Goal: Contribute content: Contribute content

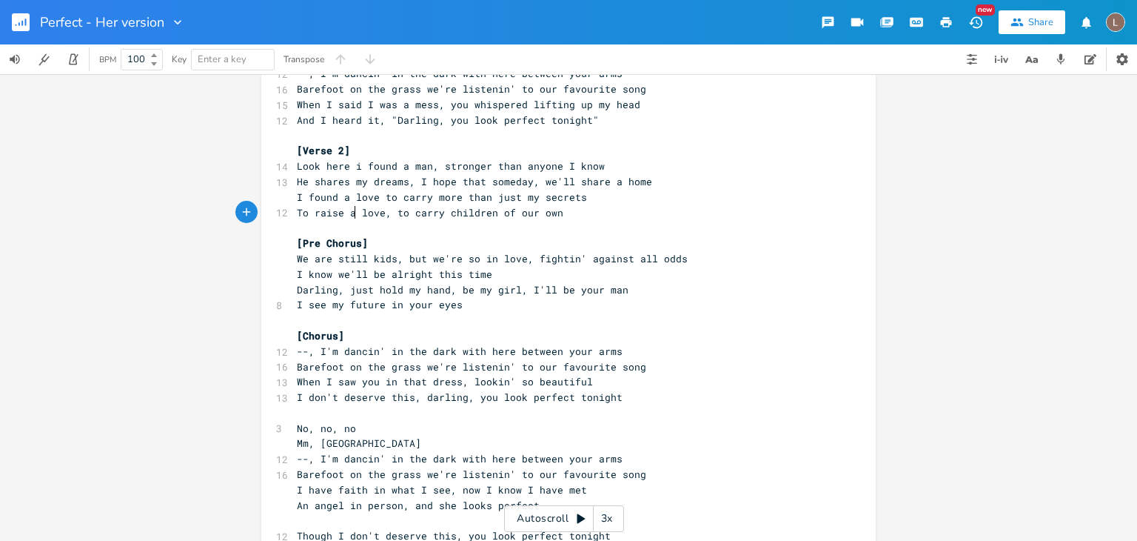
click at [416, 212] on span "To raise a love, to carry children of our own" at bounding box center [430, 212] width 267 height 13
type textarea "carry"
type textarea "rase"
type textarea "ise our"
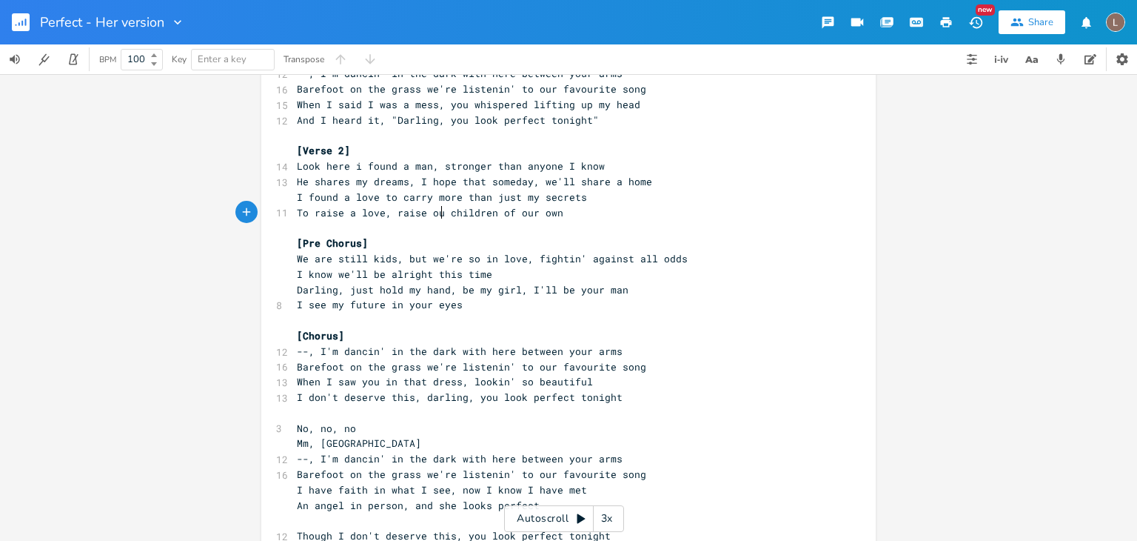
scroll to position [0, 28]
click at [501, 213] on span "To raise a love, raise our children of our own" at bounding box center [433, 212] width 273 height 13
type textarea "in"
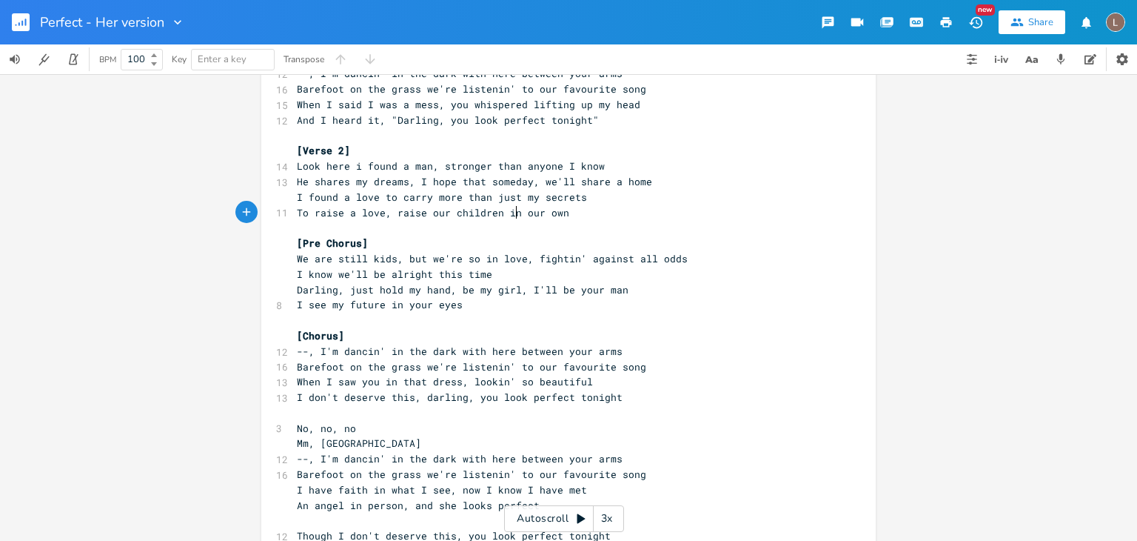
click at [541, 213] on span "To raise a love, raise our children in our own" at bounding box center [433, 212] width 273 height 13
type textarea "home"
click at [618, 235] on pre "[Pre Chorus]" at bounding box center [561, 243] width 535 height 16
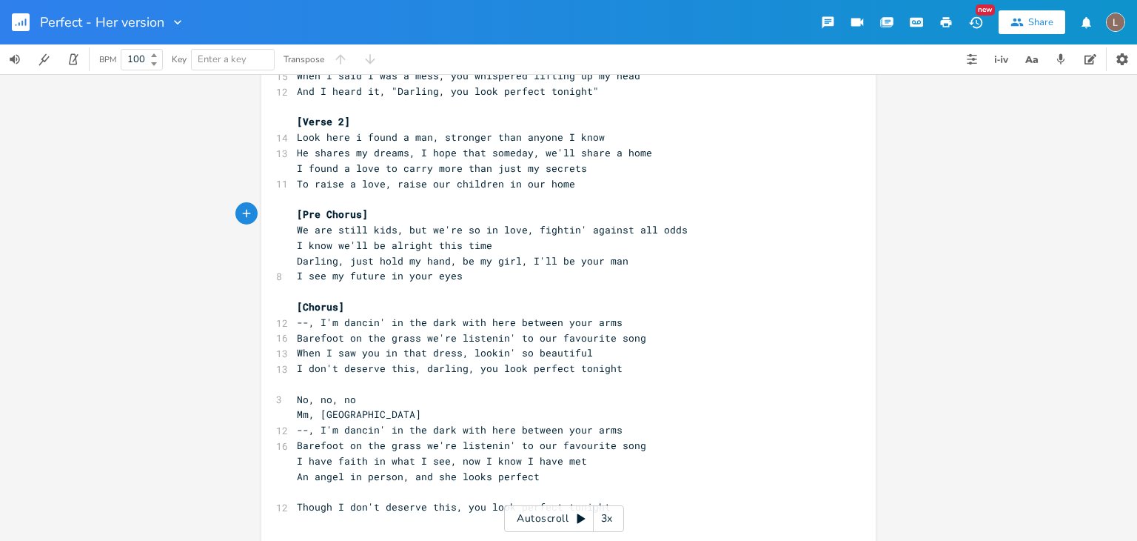
scroll to position [274, 0]
click at [607, 151] on span "He shares my dreams, I hope that someday, we'll share a home" at bounding box center [474, 150] width 355 height 13
type textarea "own"
type textarea "of"
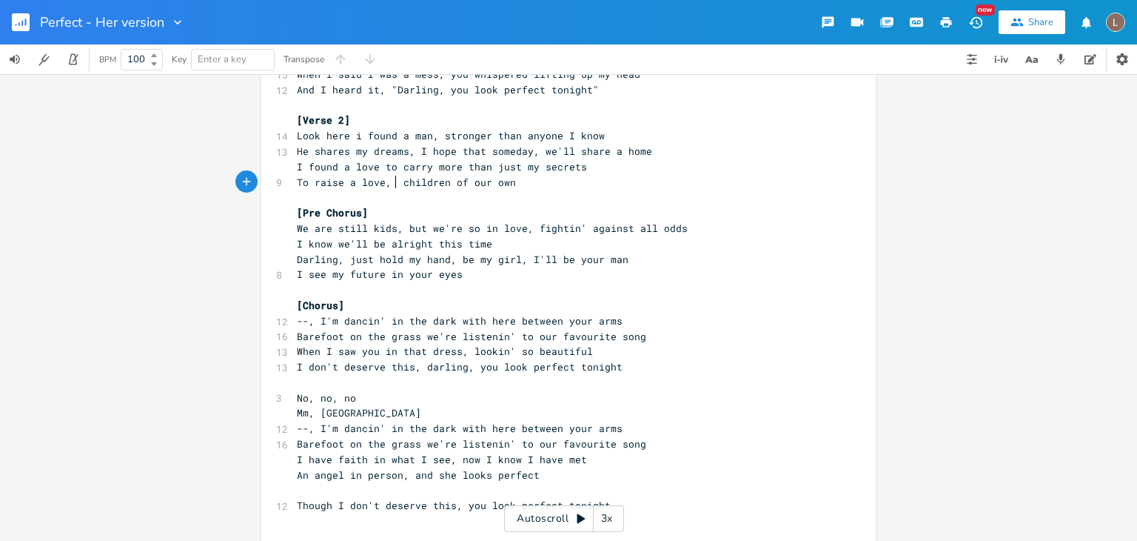
type textarea "carry"
type textarea "his"
type textarea "yy"
type textarea "his"
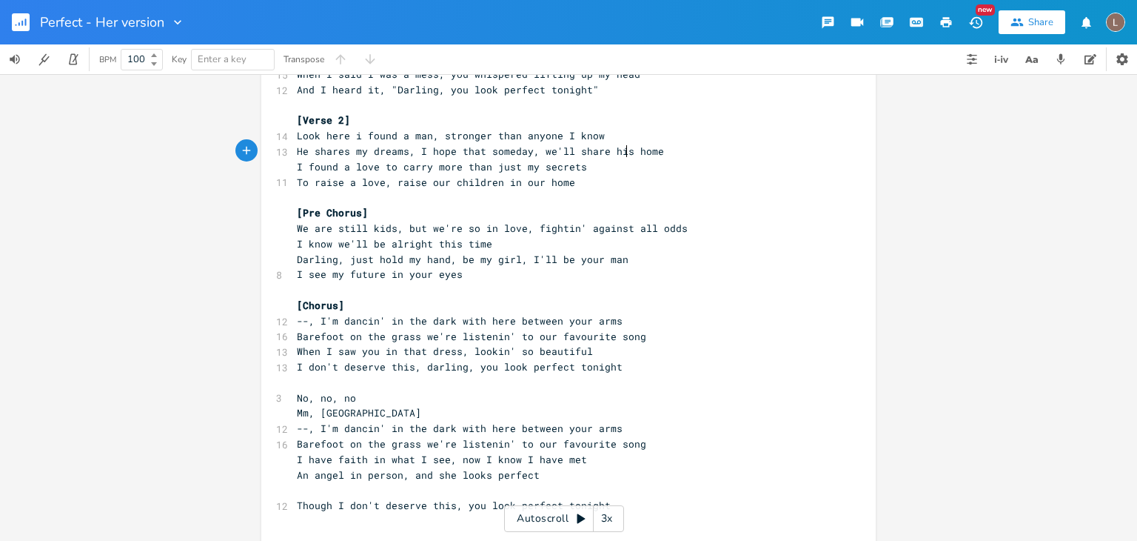
scroll to position [0, 12]
click at [544, 150] on span "He shares my dreams, I hope that someday, we'll share his home" at bounding box center [480, 150] width 367 height 13
type textarea "I"
click at [591, 187] on pre "To raise a love, raise our children in our home" at bounding box center [561, 183] width 535 height 16
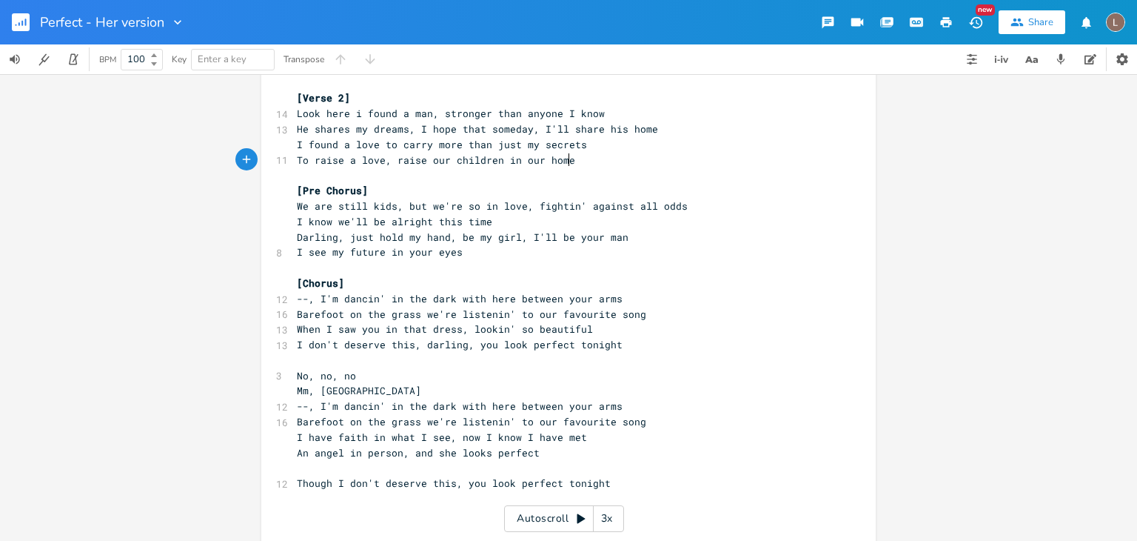
scroll to position [292, 0]
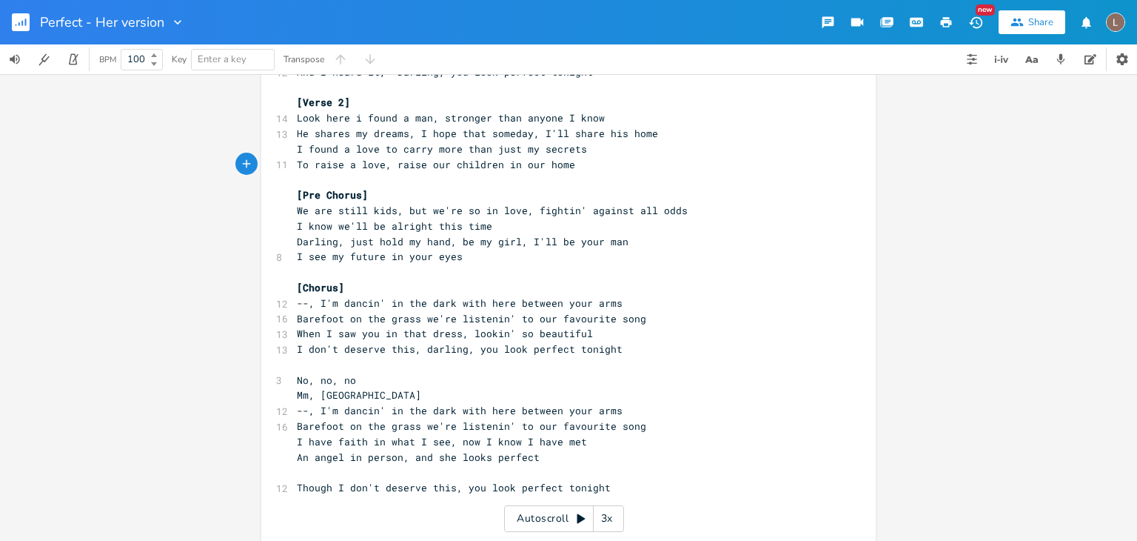
click at [552, 130] on span "He shares my dreams, I hope that someday, I'll share his home" at bounding box center [477, 133] width 361 height 13
click at [538, 131] on span "He shares my dreams, I hope that someday, I'll share his home" at bounding box center [477, 133] width 361 height 13
click at [604, 129] on span "He shares my dreams, I hope that someday, I'll share his home" at bounding box center [477, 133] width 361 height 13
type textarea "your"
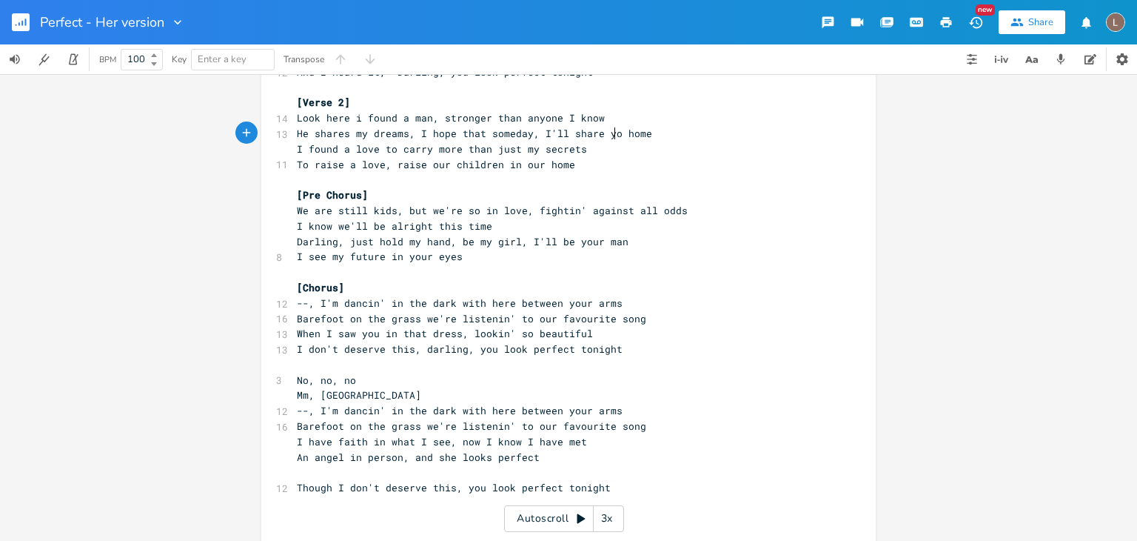
scroll to position [0, 18]
type textarea "his"
click at [602, 167] on pre "To raise a love, raise our children in our home" at bounding box center [561, 165] width 535 height 16
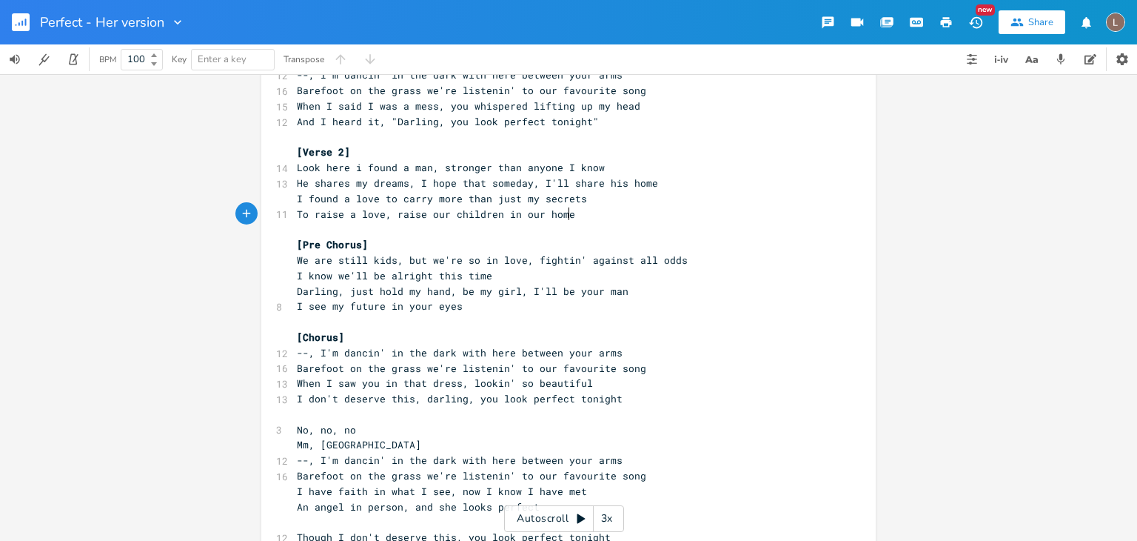
scroll to position [241, 0]
click at [643, 181] on pre "He shares my dreams, I hope that someday, I'll share his home" at bounding box center [561, 184] width 535 height 16
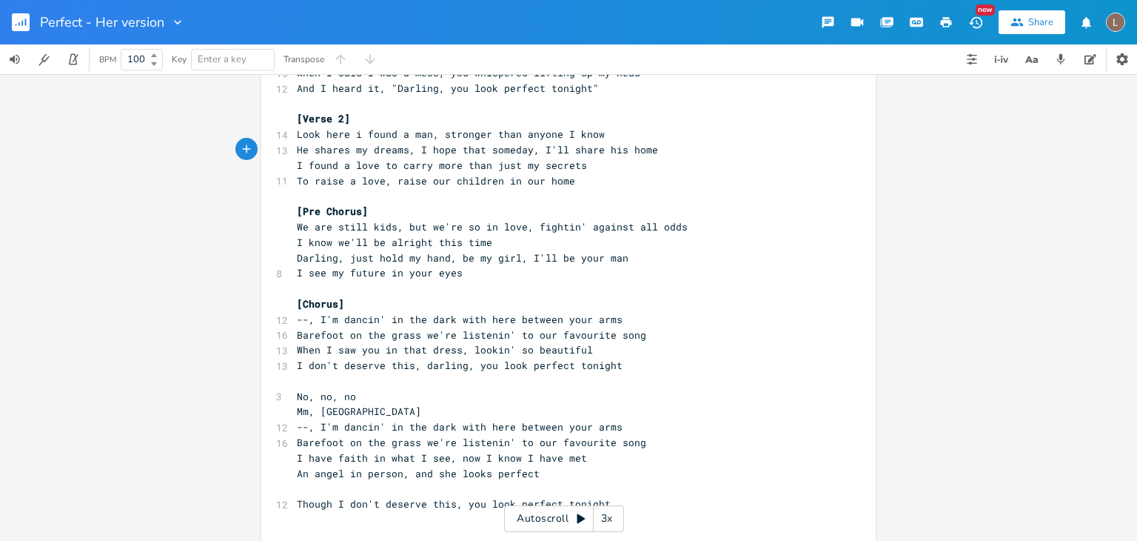
scroll to position [275, 0]
click at [560, 179] on pre "To raise a love, raise our children in our home" at bounding box center [561, 182] width 535 height 16
type textarea "his"
click at [432, 181] on span "To raise a love, raise our children in our home" at bounding box center [436, 181] width 278 height 13
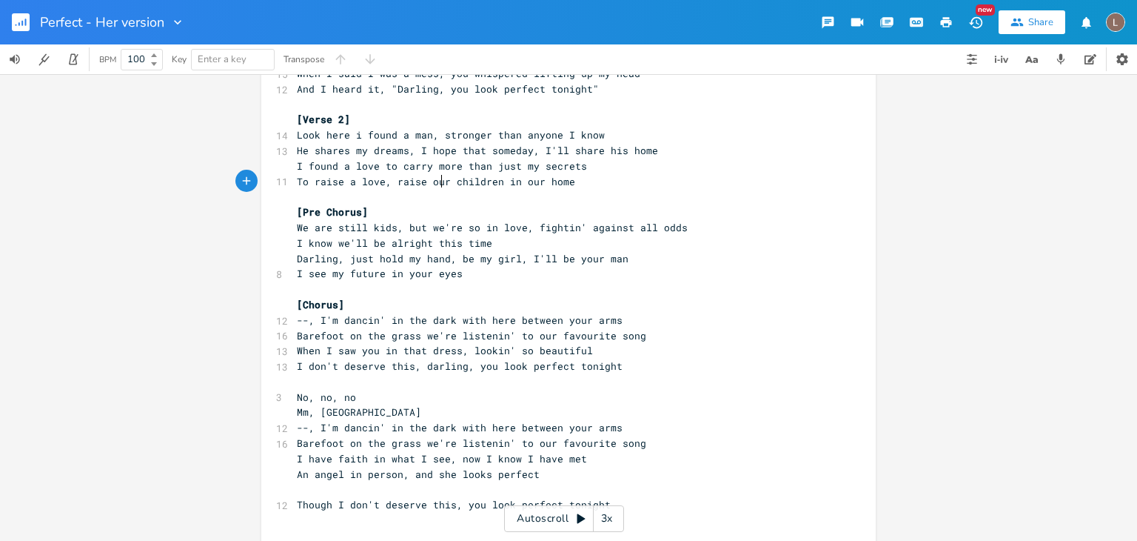
type textarea "our"
click at [401, 181] on span "To raise a love, raise our children in our home" at bounding box center [436, 181] width 278 height 13
drag, startPoint x: 438, startPoint y: 182, endPoint x: 385, endPoint y: 184, distance: 52.6
click at [385, 184] on span "To raise a love, raise our children in our home" at bounding box center [436, 181] width 278 height 13
type textarea "raise up"
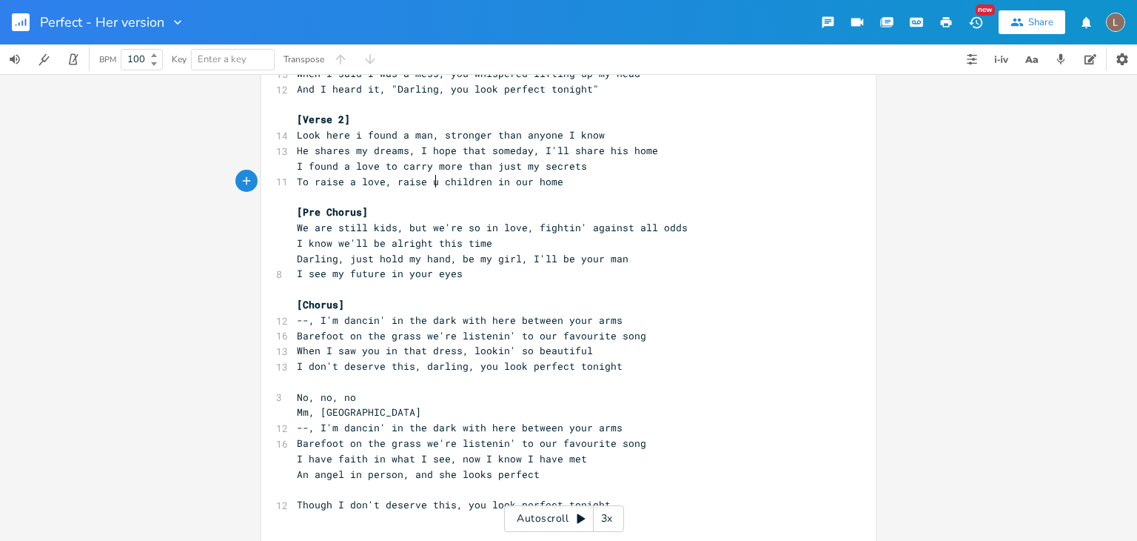
scroll to position [0, 33]
type textarea "some"
click at [508, 179] on span "To raise a love, raise some children in our home" at bounding box center [439, 181] width 284 height 13
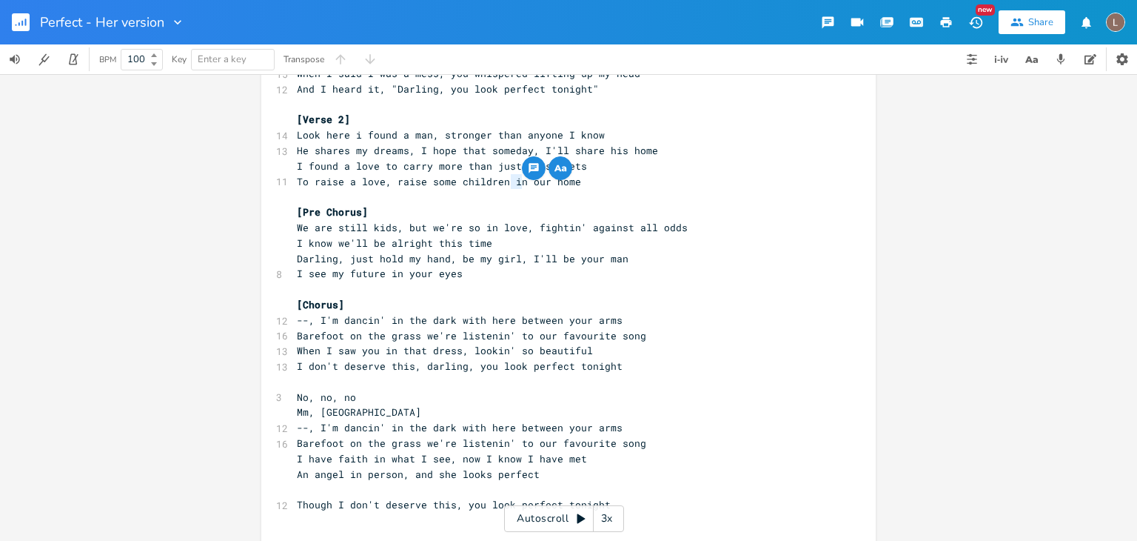
type textarea "of"
click at [559, 181] on span "To raise a love, raise some children of our home" at bounding box center [439, 181] width 284 height 13
type textarea "own"
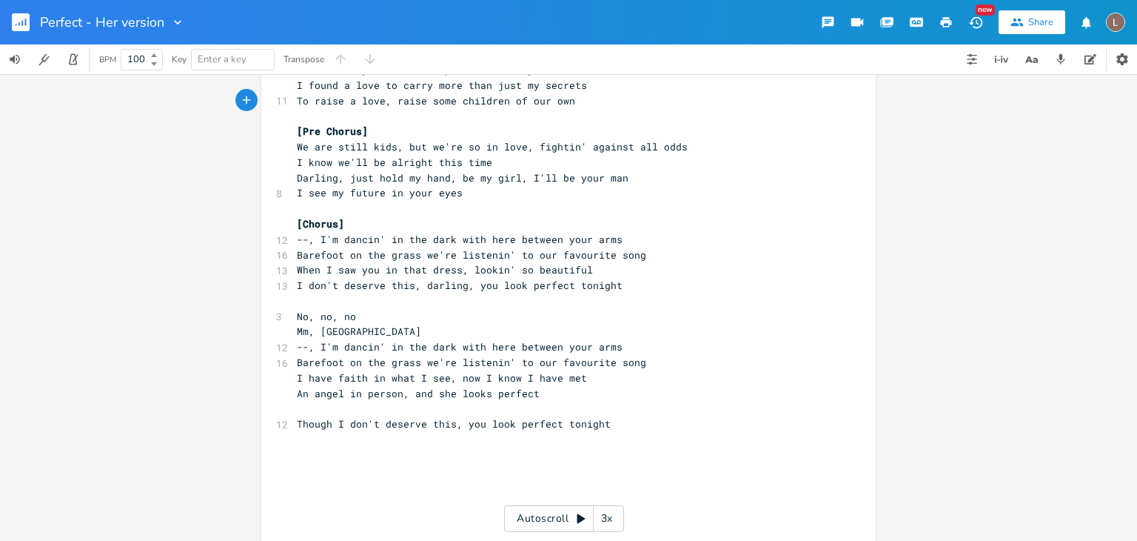
scroll to position [355, 0]
click at [294, 155] on pre "I know we'll be alright this time" at bounding box center [561, 163] width 535 height 16
click at [297, 157] on span "I know we'll be alright this time" at bounding box center [394, 162] width 195 height 13
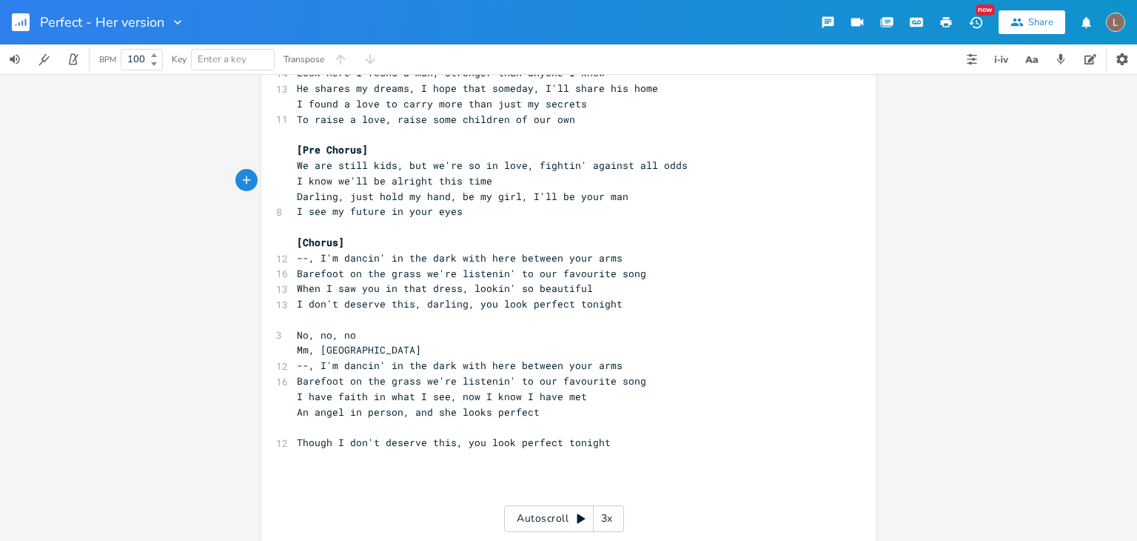
scroll to position [347, 0]
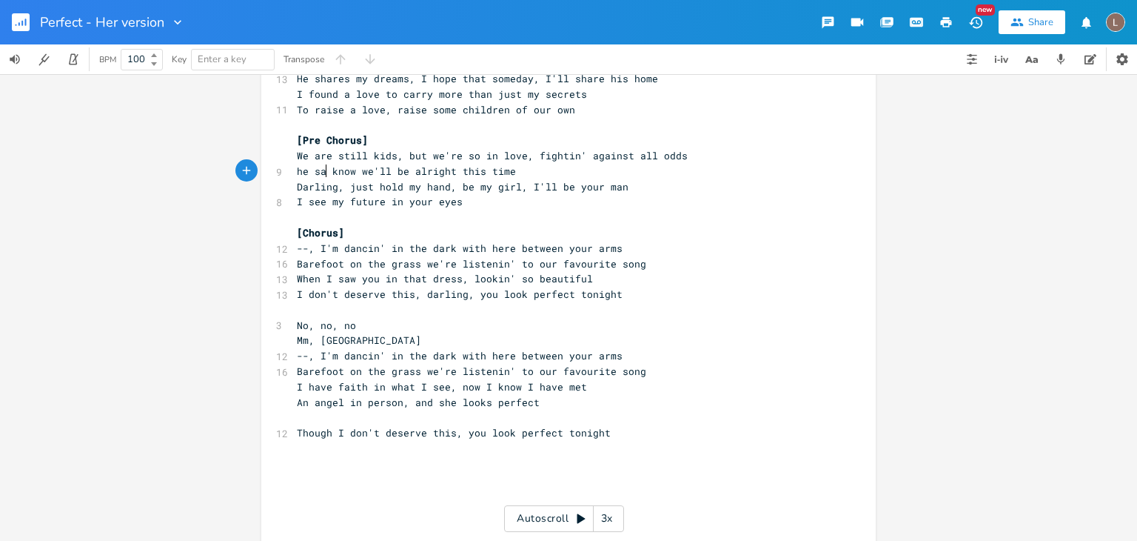
type textarea "he said"
click at [318, 170] on span "Said know we'll be alright this time" at bounding box center [403, 170] width 213 height 13
type textarea "k"
click at [318, 170] on span "Said know we'll be alright this time" at bounding box center [403, 170] width 213 height 13
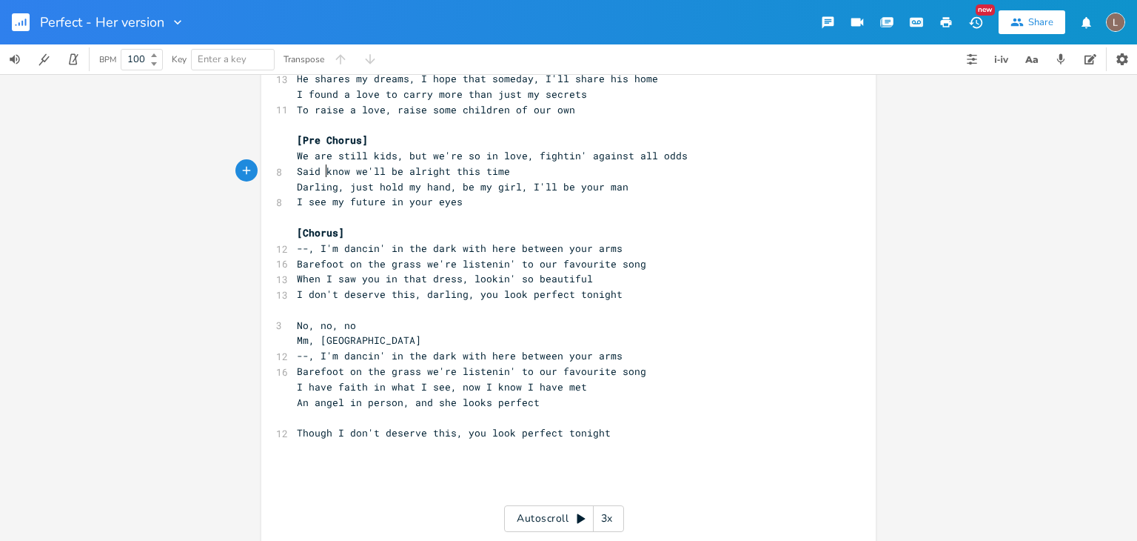
scroll to position [0, 0]
type textarea "I"
type textarea """
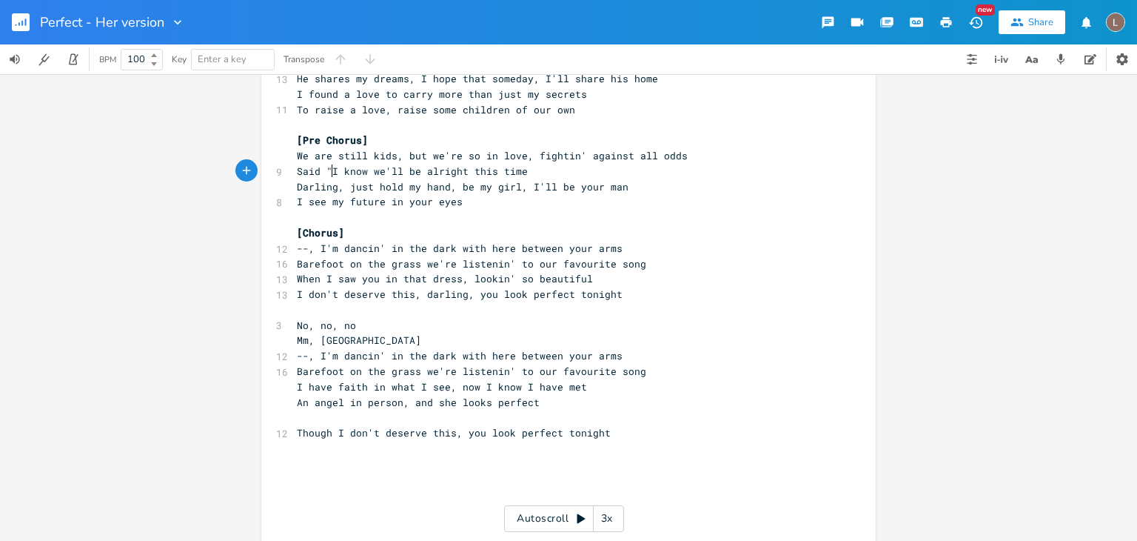
click at [330, 171] on span "Said "I know we'll be alright this time" at bounding box center [412, 170] width 231 height 13
type textarea "He said"
click at [362, 171] on span "He said know we'll be alright this time" at bounding box center [412, 170] width 231 height 13
type textarea """
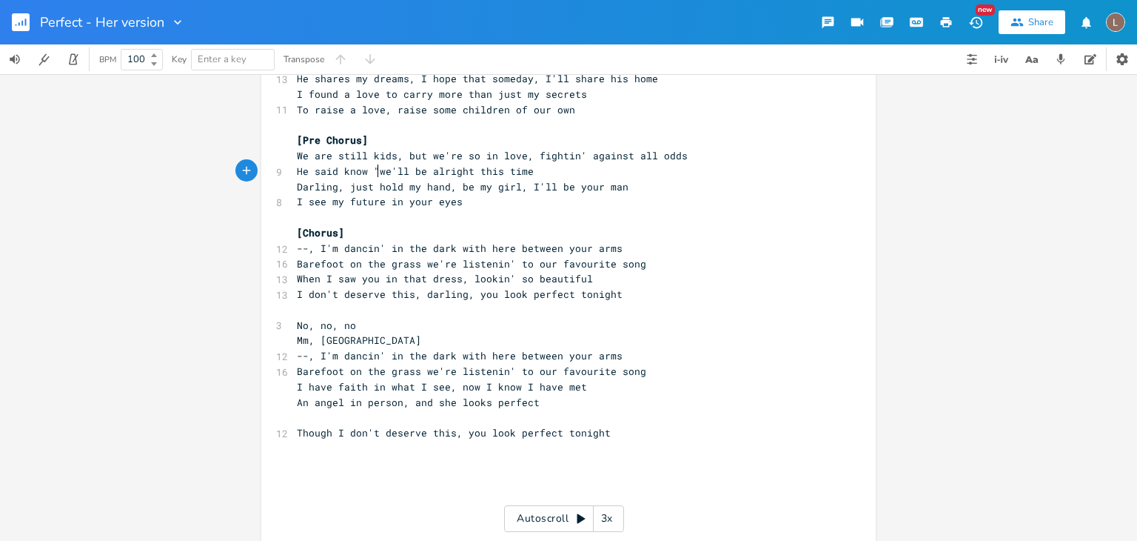
scroll to position [0, 3]
click at [347, 171] on span "He said know "we'll be alright this time" at bounding box center [415, 170] width 237 height 13
type textarea "know"
click at [328, 171] on span "I know we'll be alright this time" at bounding box center [394, 170] width 195 height 13
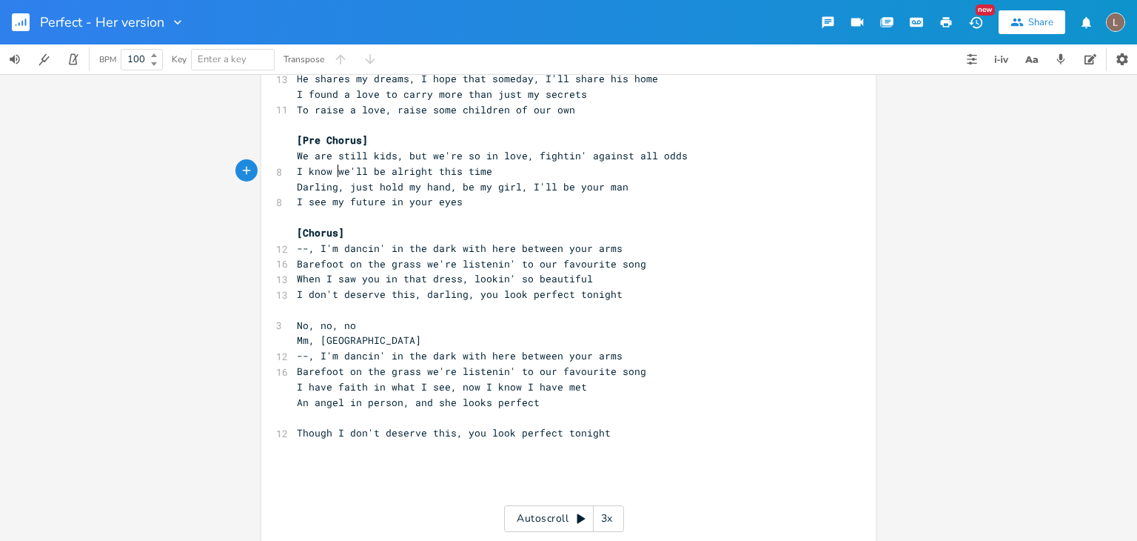
type textarea """
click at [501, 172] on pre "I know "we'll be alright this time" at bounding box center [561, 172] width 535 height 16
type textarea """
drag, startPoint x: 322, startPoint y: 171, endPoint x: 290, endPoint y: 171, distance: 32.6
click at [297, 171] on span "I know "we'll be alright this time"" at bounding box center [400, 170] width 207 height 13
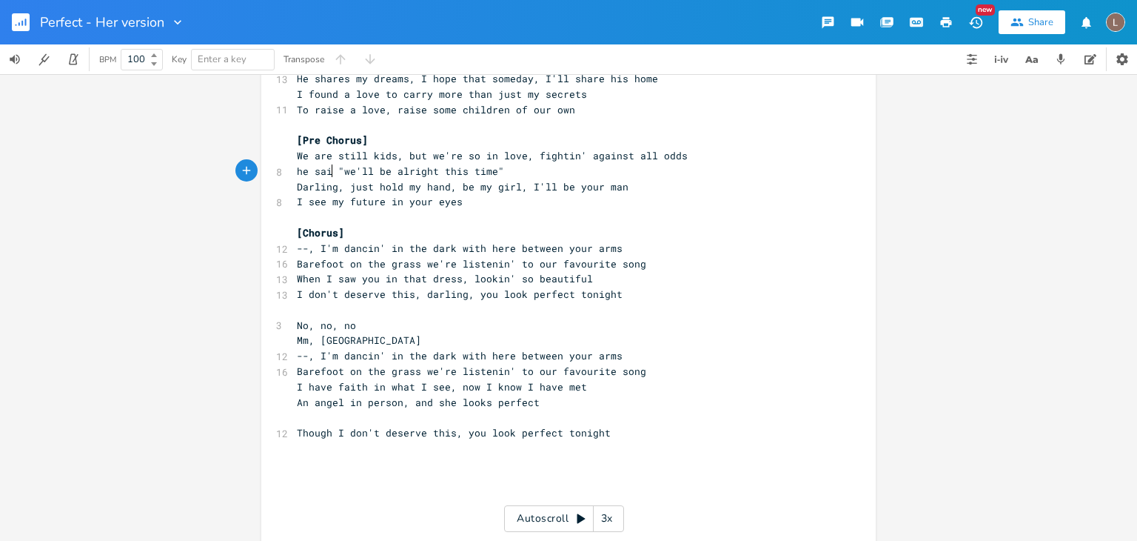
type textarea "he said"
click at [461, 201] on pre "I see my future in your eyes" at bounding box center [561, 202] width 535 height 16
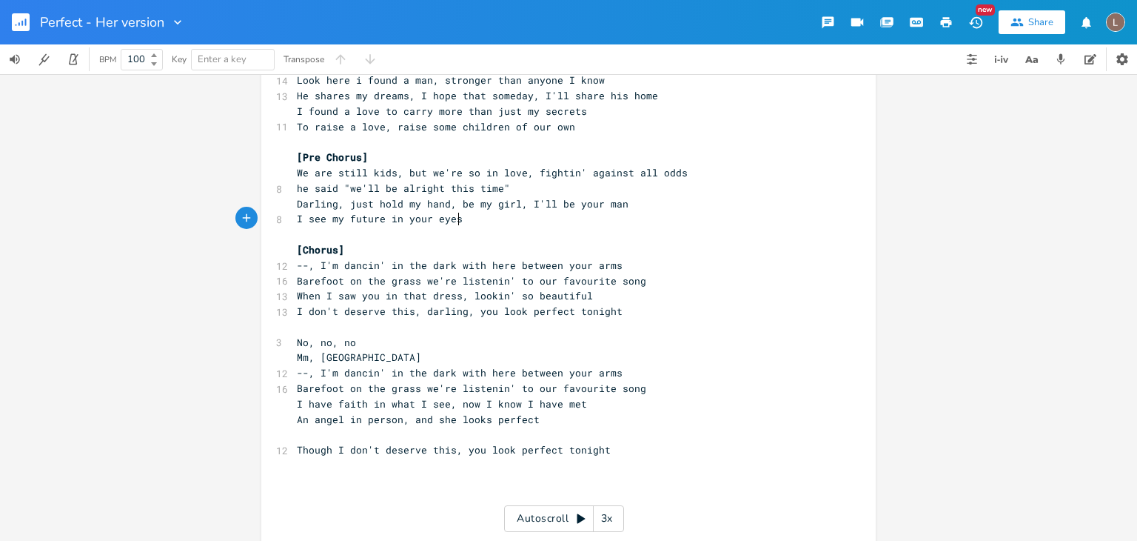
scroll to position [325, 0]
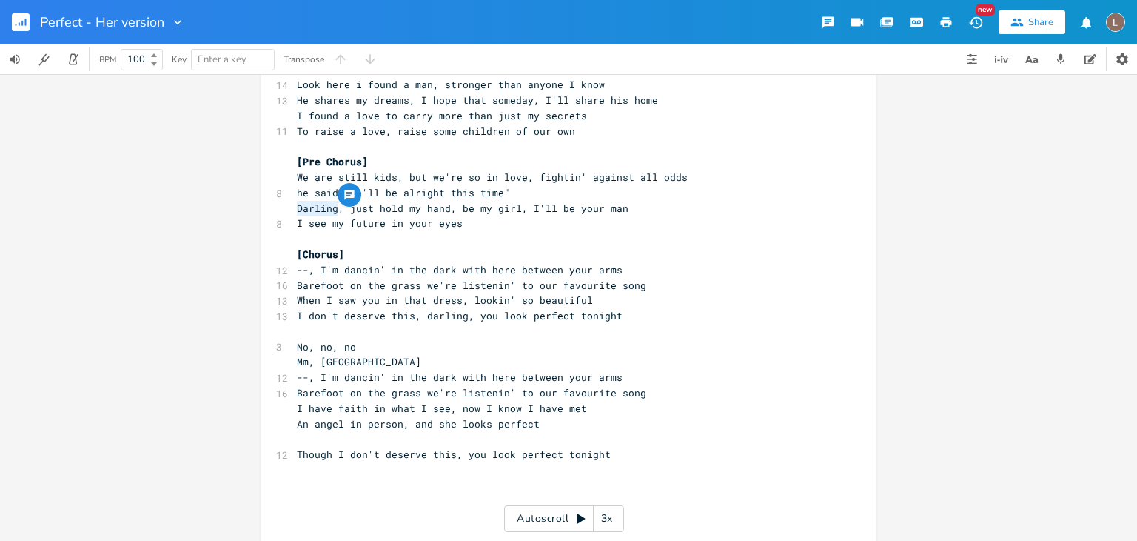
drag, startPoint x: 329, startPoint y: 207, endPoint x: 285, endPoint y: 207, distance: 43.7
click at [294, 207] on pre "Darling, just hold my hand, be my girl, I'll be your man" at bounding box center [561, 209] width 535 height 16
type textarea "sun setting"
click at [382, 207] on span "sun setting, just hold my hand, be my girl, I'll be your man" at bounding box center [474, 207] width 355 height 13
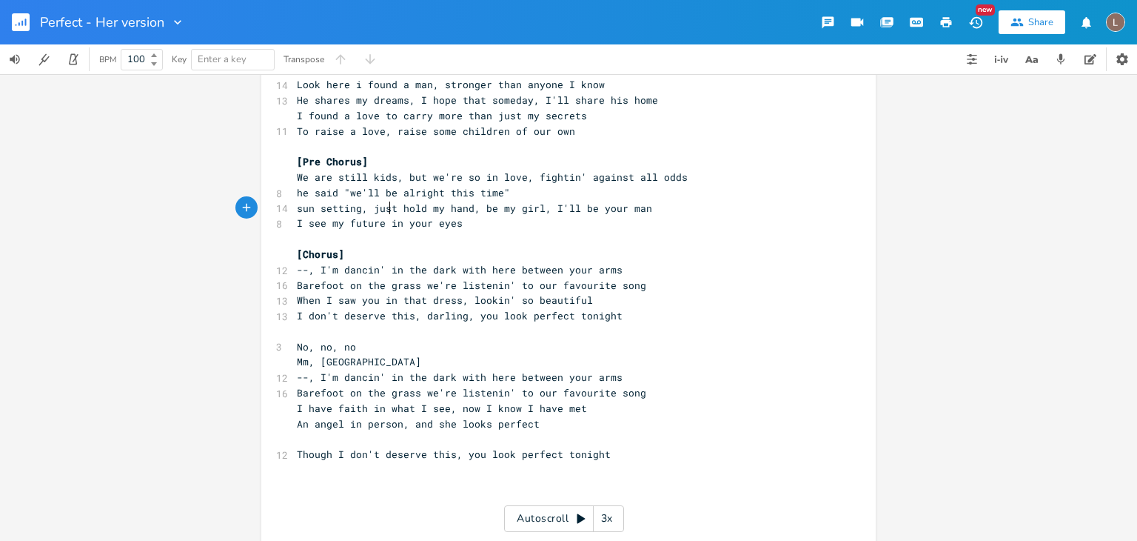
click at [382, 207] on span "sun setting, just hold my hand, be my girl, I'll be your man" at bounding box center [474, 207] width 355 height 13
type textarea "you"
type textarea "just"
click at [495, 209] on span "sun setting, just hold my hand, be my girl, I'll be your man" at bounding box center [474, 207] width 355 height 13
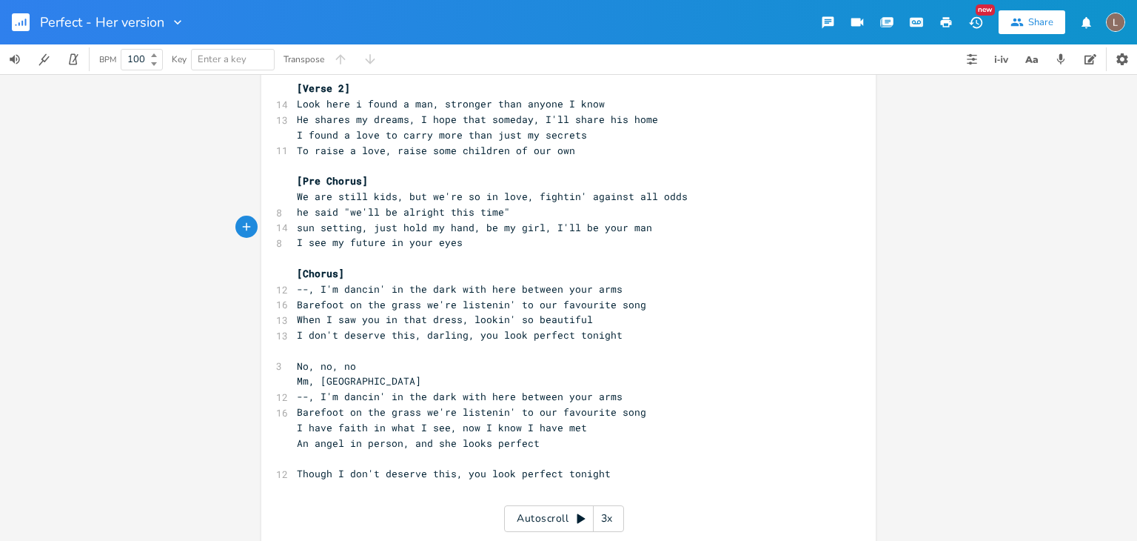
scroll to position [307, 0]
click at [330, 238] on span "I see my future in your eyes" at bounding box center [380, 241] width 166 height 13
type textarea "our"
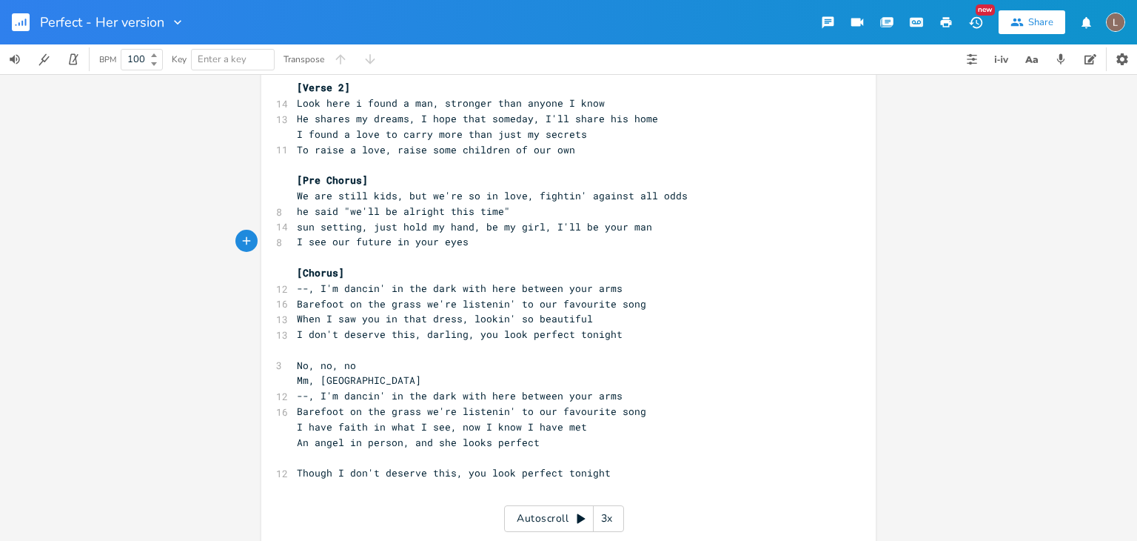
click at [453, 247] on pre "I see our future in your eyes" at bounding box center [561, 242] width 535 height 16
click at [476, 240] on pre "I see our future in your eyes" at bounding box center [561, 242] width 535 height 16
click at [364, 227] on span "sun setting, just hold my hand, be my girl, I'll be your man" at bounding box center [474, 226] width 355 height 13
drag, startPoint x: 364, startPoint y: 227, endPoint x: 462, endPoint y: 223, distance: 98.6
click at [462, 223] on div "just hold my hand x [Verse 1] 6 I found the love for me 13 He said, "darling, j…" at bounding box center [568, 215] width 615 height 879
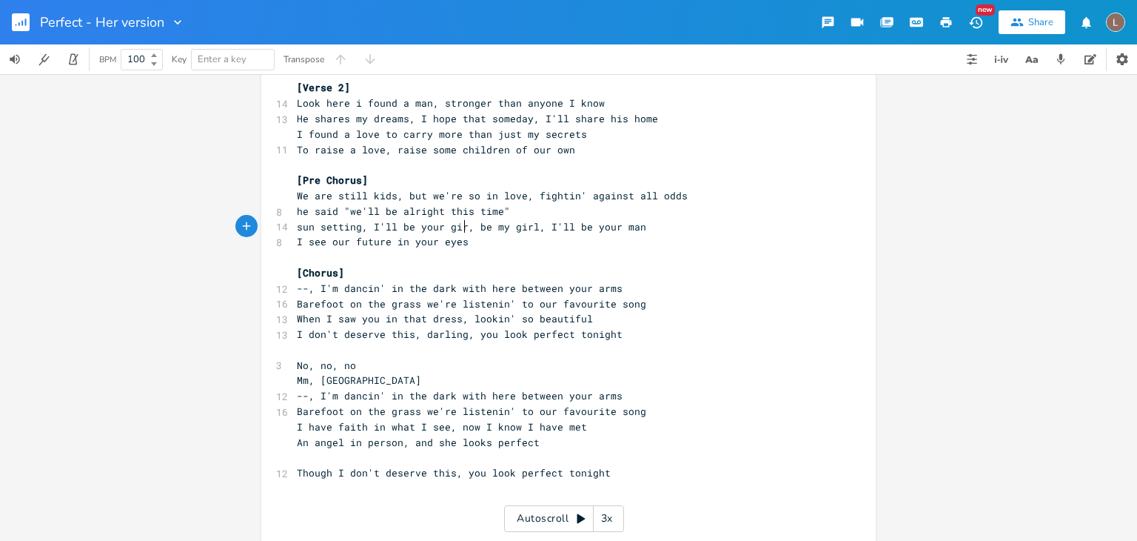
scroll to position [0, 62]
type textarea "I'll be your girl"
click at [472, 228] on span "sun setting, I'll be your girl, be my girl, I'll be your man" at bounding box center [474, 226] width 355 height 13
drag, startPoint x: 472, startPoint y: 228, endPoint x: 526, endPoint y: 231, distance: 54.1
click at [526, 231] on span "sun setting, I'll be your girl, be my girl, I'll be your man" at bounding box center [474, 226] width 355 height 13
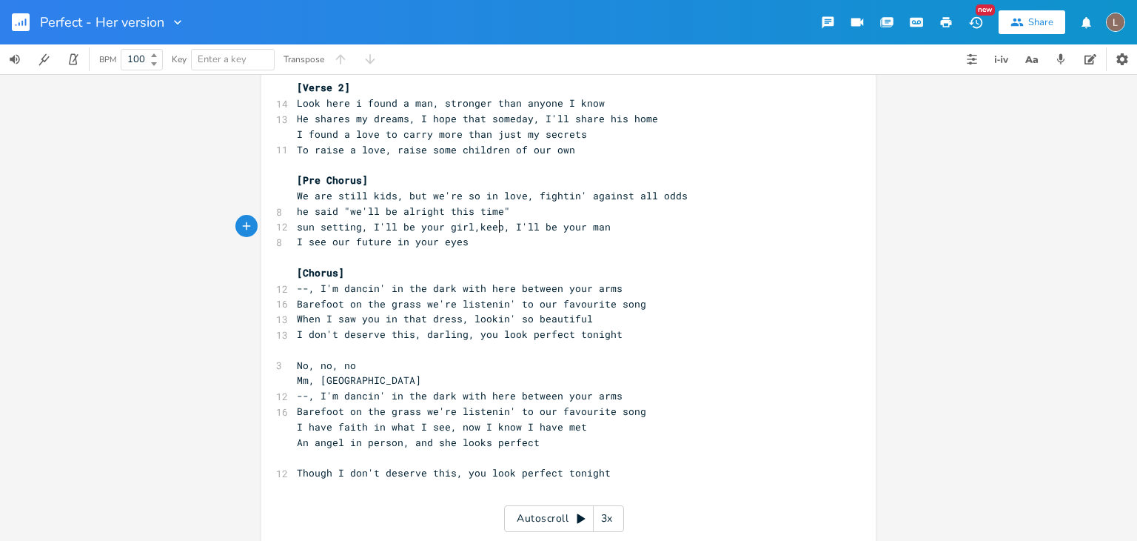
type textarea "keep"
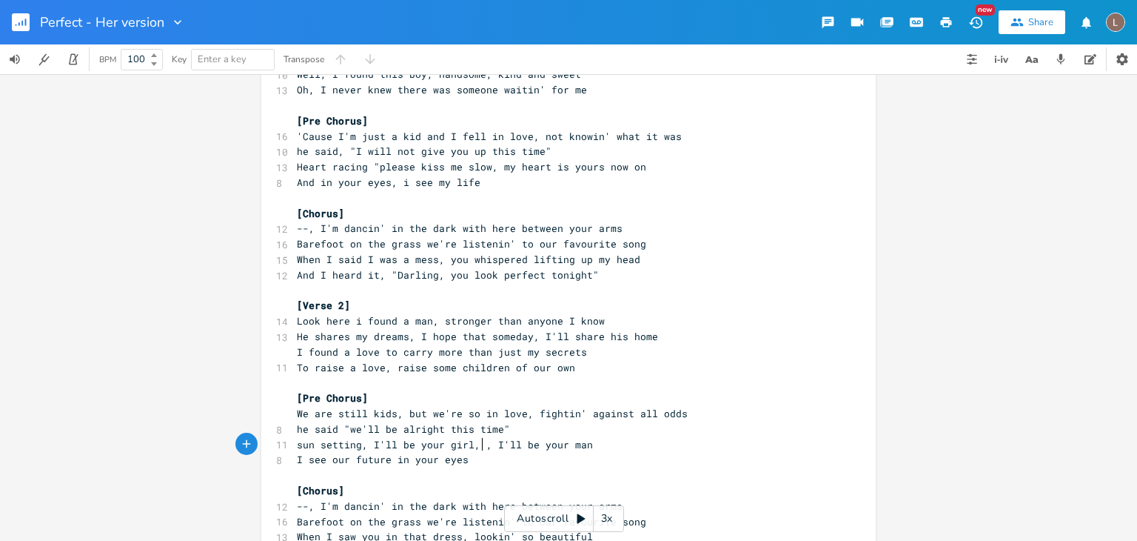
scroll to position [90, 0]
click at [462, 223] on span "--, I'm dancin' in the dark with here between your arms" at bounding box center [460, 226] width 326 height 13
type textarea "right"
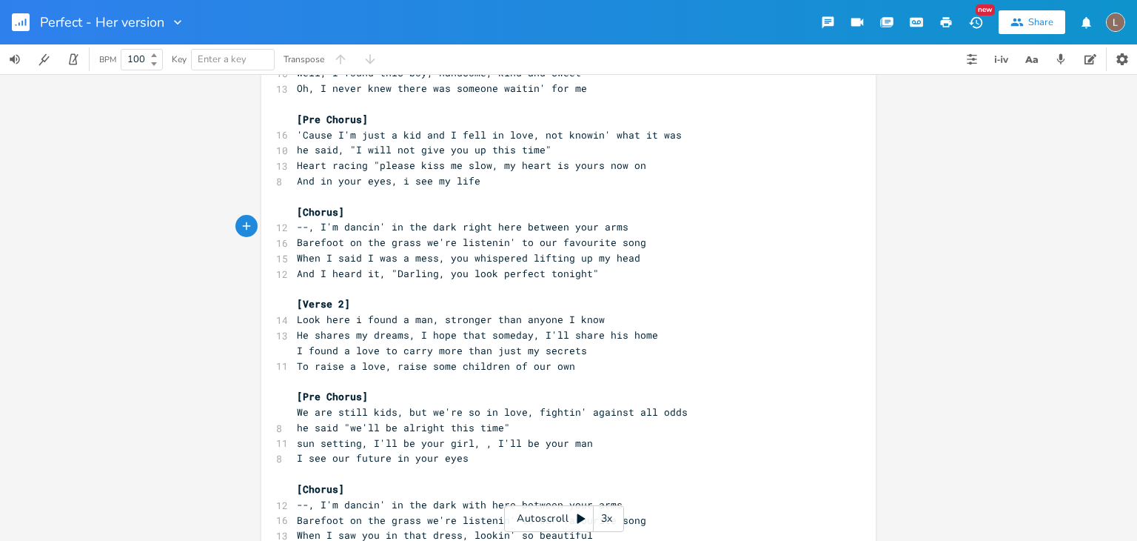
click at [469, 220] on span "--, I'm dancin' in the dark right here between your arms" at bounding box center [463, 226] width 332 height 13
type textarea "right"
click at [448, 299] on pre "[Verse 2]" at bounding box center [561, 304] width 535 height 16
click at [302, 318] on span "Look here i found a man, stronger than anyone I know" at bounding box center [451, 318] width 308 height 13
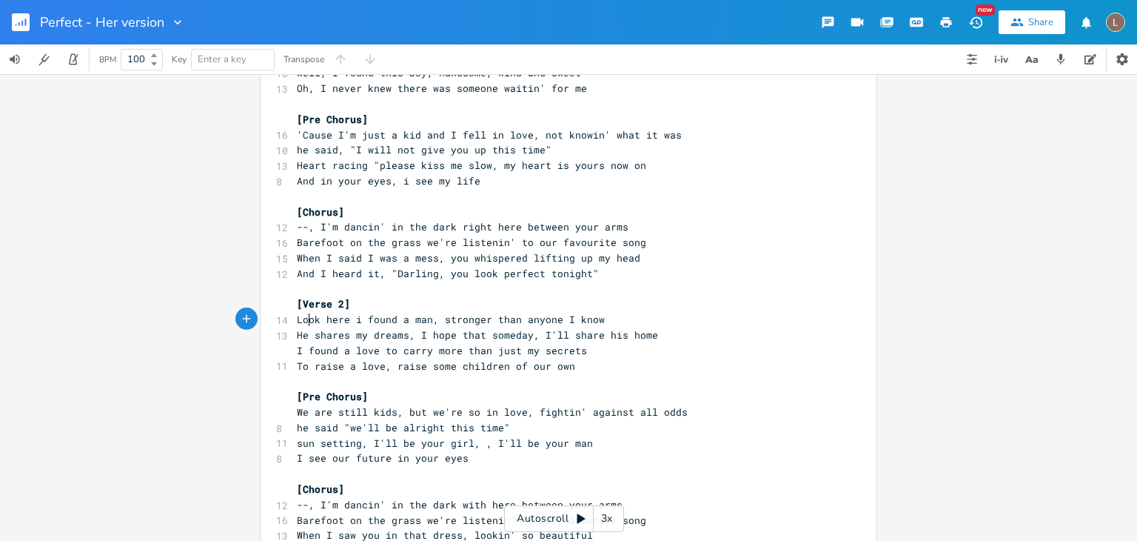
click at [302, 318] on span "Look here i found a man, stronger than anyone I know" at bounding box center [451, 318] width 308 height 13
type textarea "Look"
type textarea "H"
click at [464, 380] on pre "​" at bounding box center [561, 381] width 535 height 16
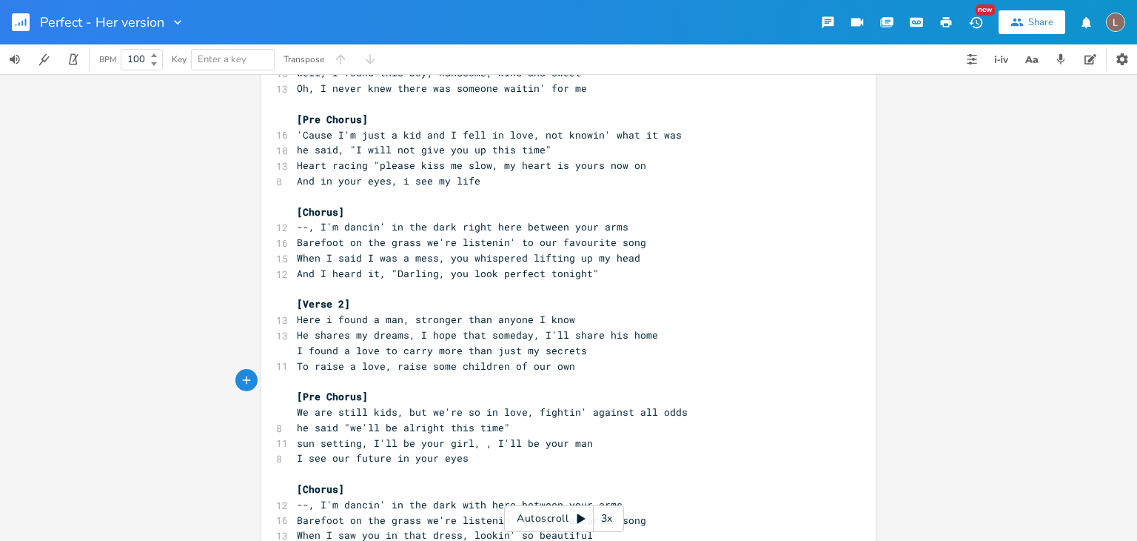
click at [466, 444] on span "sun setting, I'll be your girl, , I'll be your man" at bounding box center [445, 442] width 296 height 13
type textarea "keep me close"
click at [583, 438] on span "sun setting, I'll be your girl, keep me close , I'll be your man" at bounding box center [486, 442] width 379 height 13
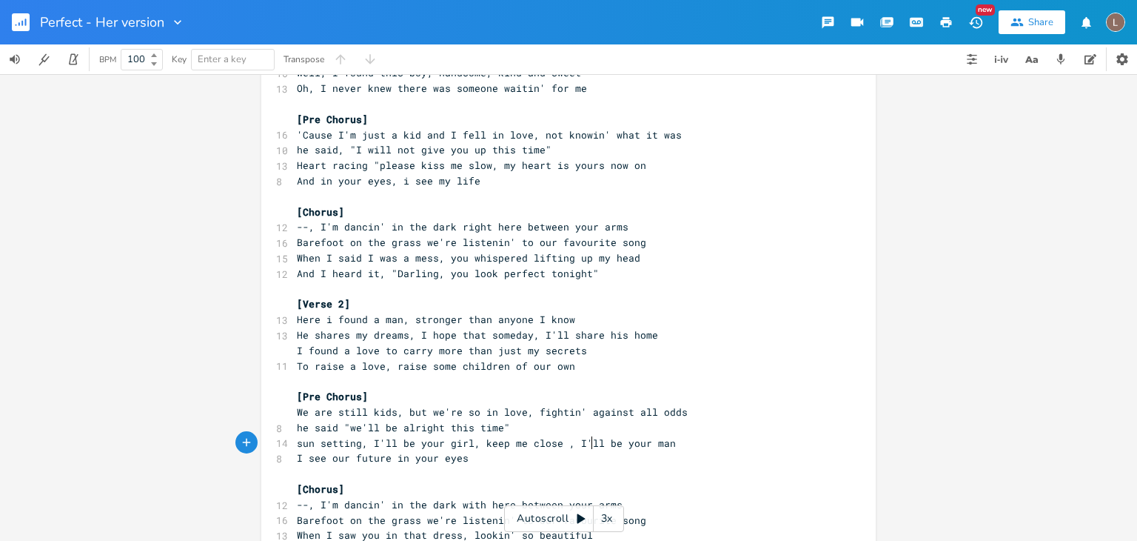
type textarea "ll"
type textarea "and"
click at [610, 444] on span "sun setting, I'll be your girl, keep me close , and be your man" at bounding box center [483, 442] width 373 height 13
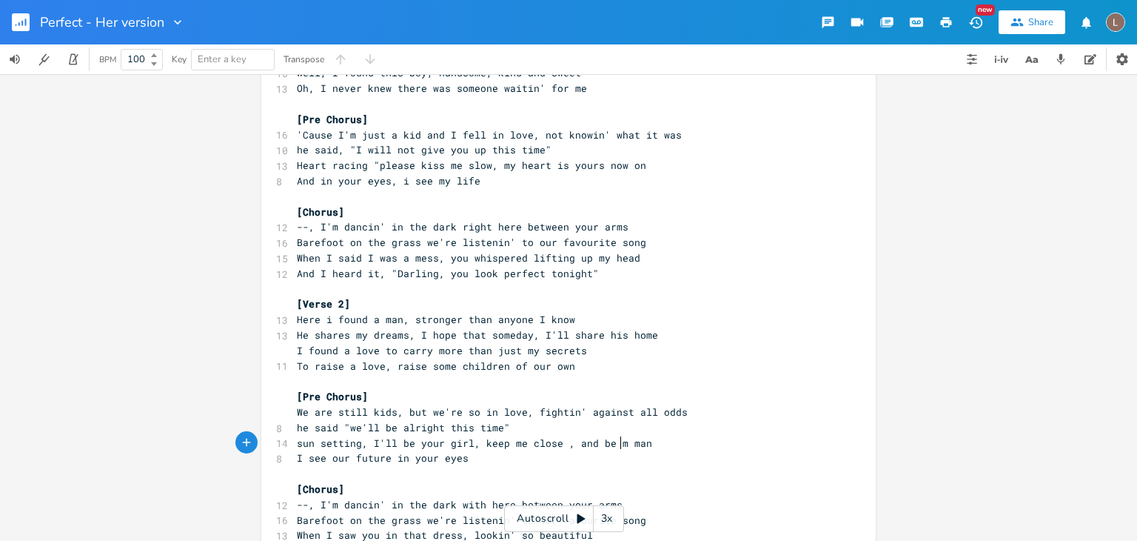
type textarea "my"
click at [564, 443] on span "sun setting, I'll be your girl, keep me close , and be my man" at bounding box center [477, 442] width 361 height 13
click at [495, 459] on pre "I see our future in your eyes" at bounding box center [561, 458] width 535 height 16
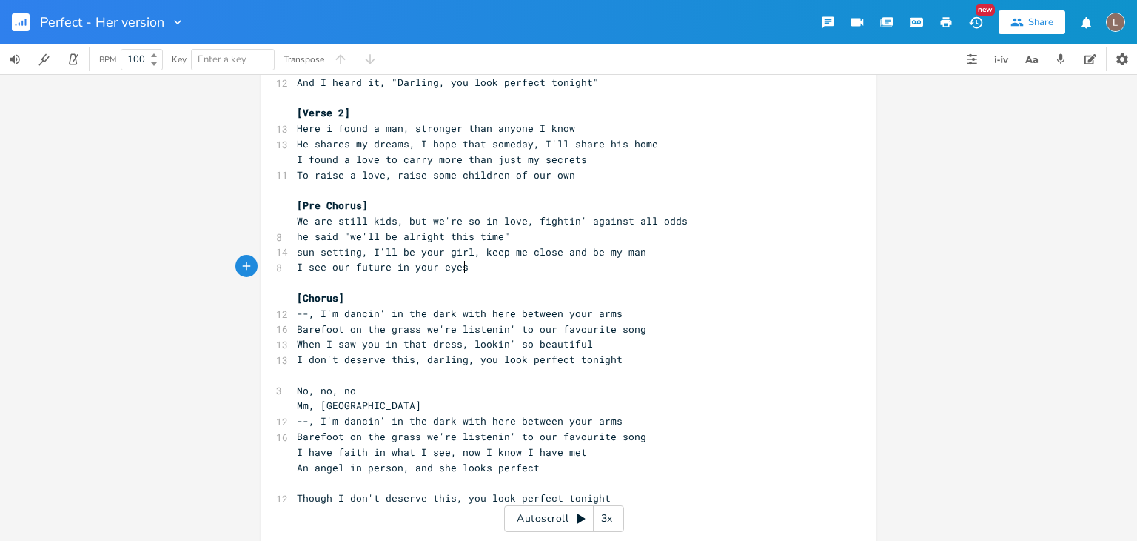
scroll to position [284, 0]
click at [464, 309] on span "--, I'm dancin' in the dark with here between your arms" at bounding box center [460, 310] width 326 height 13
type textarea "with"
type textarea ","
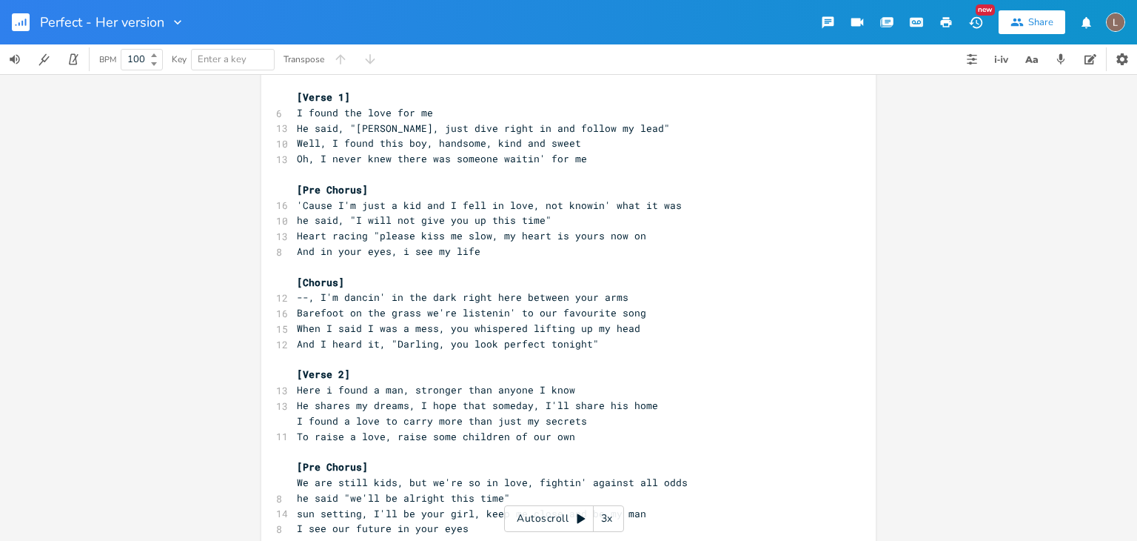
scroll to position [21, 0]
click at [465, 296] on span "--, I'm dancin' in the dark right here between your arms" at bounding box center [463, 295] width 332 height 13
type textarea "right"
type textarea ","
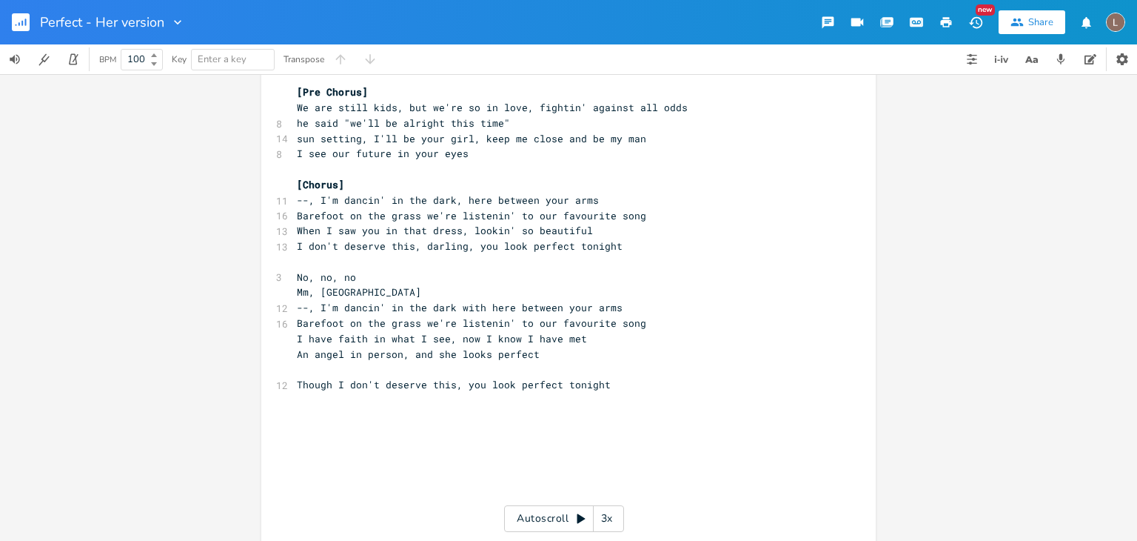
scroll to position [390, 0]
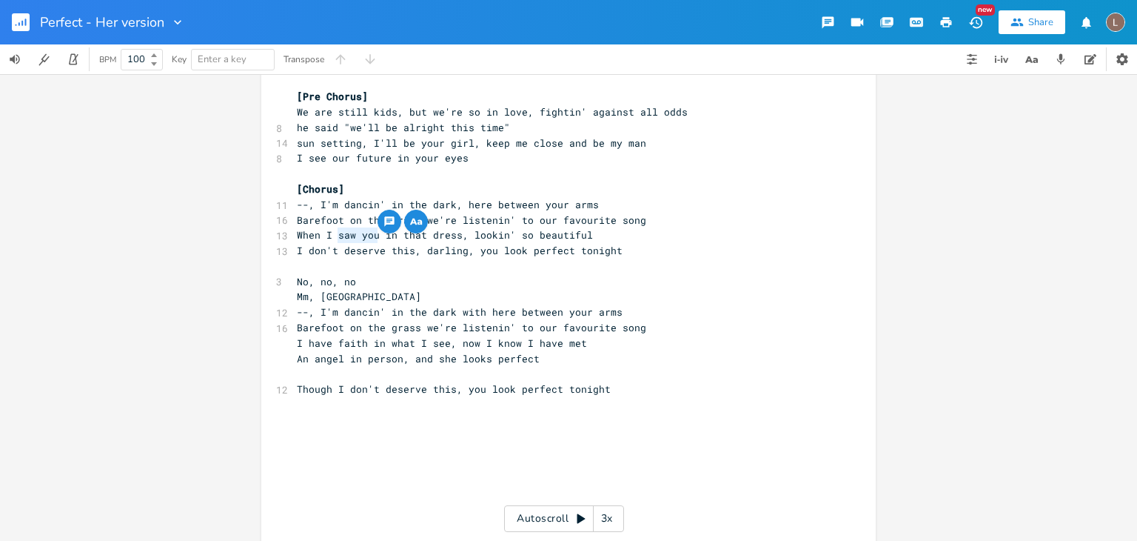
drag, startPoint x: 329, startPoint y: 233, endPoint x: 371, endPoint y: 235, distance: 42.3
click at [371, 235] on span "When I saw you in that dress, lookin' so beautiful" at bounding box center [445, 234] width 296 height 13
type textarea "walked out"
click at [473, 263] on pre "​" at bounding box center [561, 266] width 535 height 16
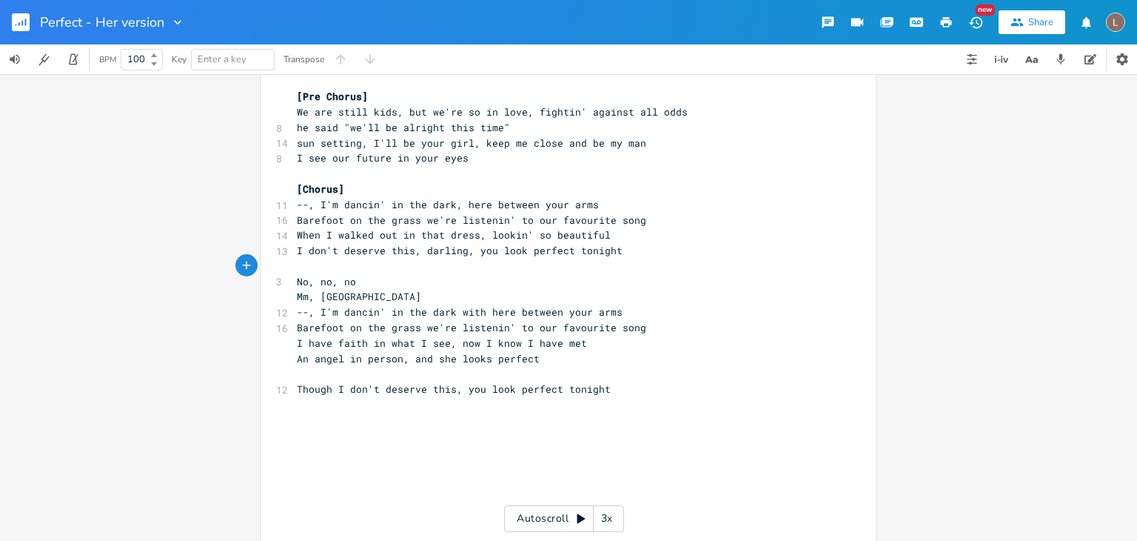
click at [479, 271] on pre "​" at bounding box center [561, 266] width 535 height 16
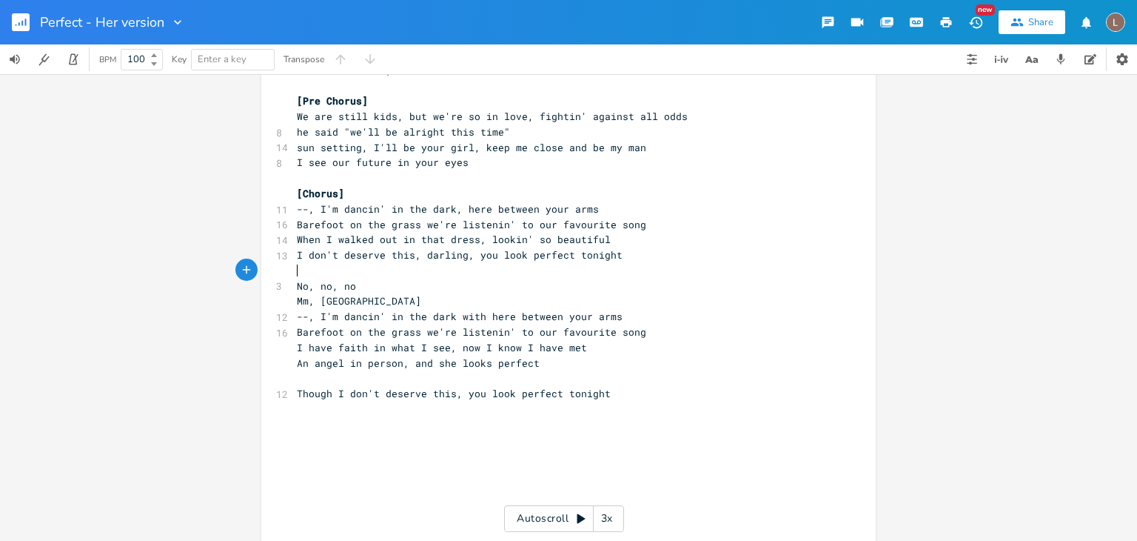
click at [478, 237] on span "When I walked out in that dress, lookin' so beautiful" at bounding box center [454, 239] width 314 height 13
drag, startPoint x: 478, startPoint y: 237, endPoint x: 594, endPoint y: 239, distance: 116.3
click at [594, 239] on span "When I walked out in that dress, lookin' so beautiful" at bounding box center [454, 239] width 314 height 13
type textarea "you stook"
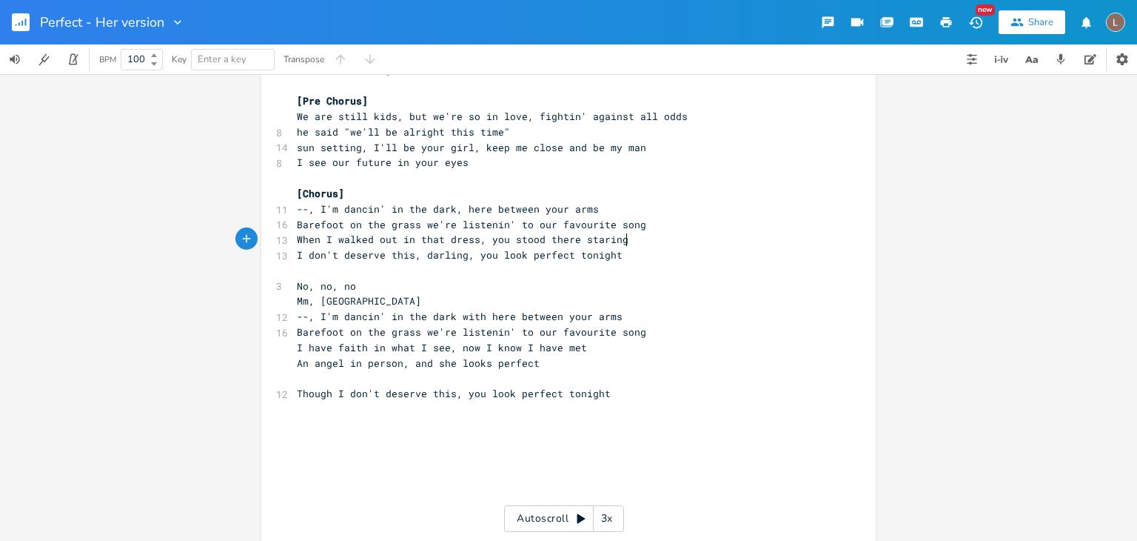
type textarea "d there staring and"
click at [429, 255] on span "I don't deserve this, darling, you look perfect tonight" at bounding box center [460, 254] width 326 height 13
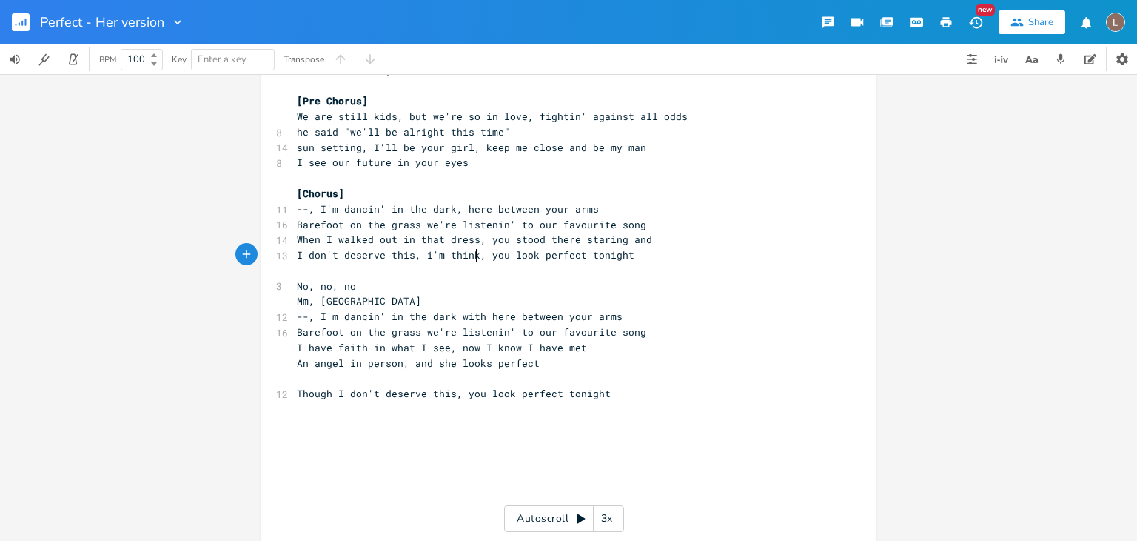
type textarea "i'm thinking"
type textarea "that"
click at [428, 255] on span "I don't deserve this, i'm thinking that you look perfect tonight" at bounding box center [486, 254] width 379 height 13
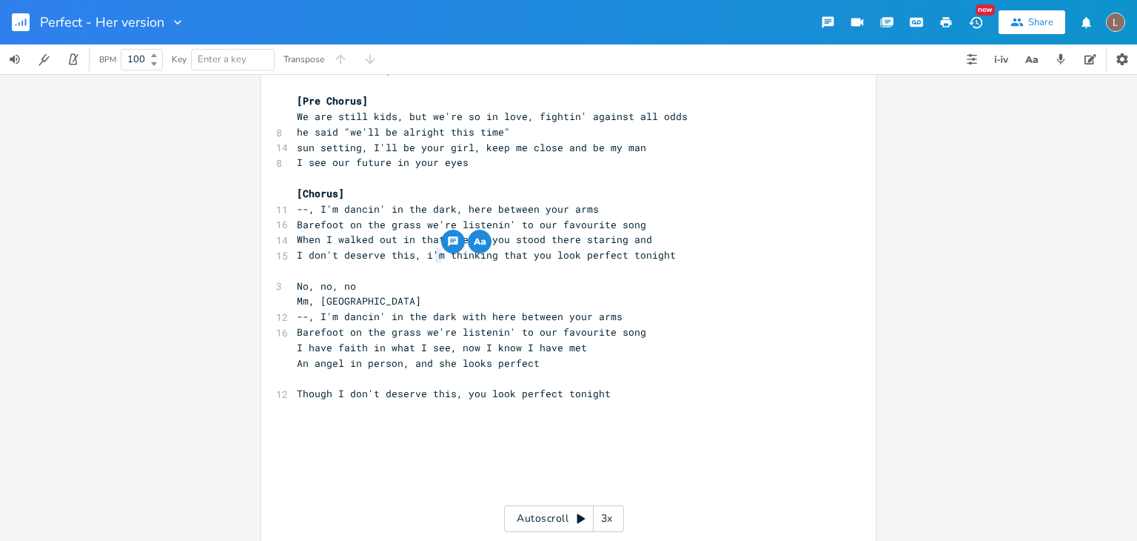
type textarea "m"
click at [428, 255] on span "I don't deserve this, i'm thinking that you look perfect tonight" at bounding box center [486, 254] width 379 height 13
click at [432, 255] on span "I don't deserve this, i'm thinking that you look perfect tonight" at bounding box center [486, 254] width 379 height 13
click at [481, 252] on span "I don't deserve this, thinking that you look perfect tonight" at bounding box center [474, 254] width 355 height 13
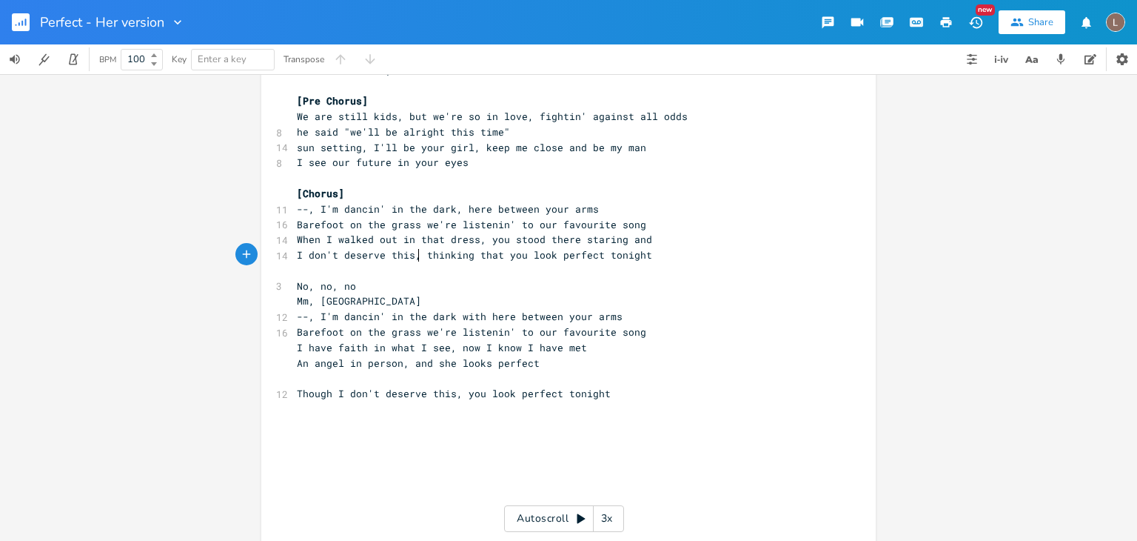
click at [481, 252] on span "I don't deserve this, thinking that you look perfect tonight" at bounding box center [474, 254] width 355 height 13
type textarea "that"
click at [442, 255] on span "I don't deserve this, thinking you look perfect tonight" at bounding box center [460, 254] width 326 height 13
type textarea "handsome"
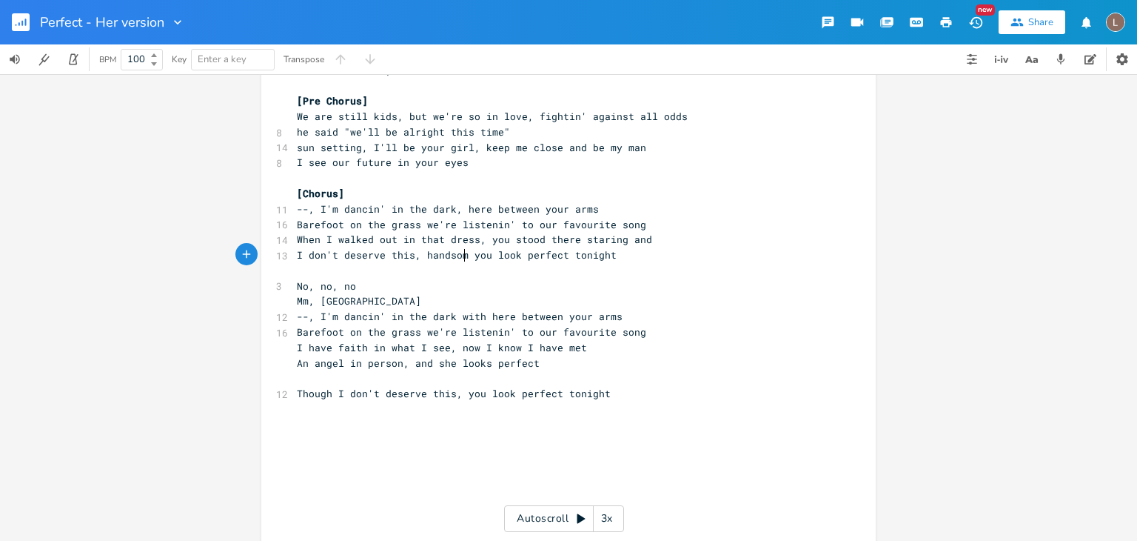
scroll to position [0, 44]
click at [414, 253] on span "I don't deserve this, handsome you look perfect tonight" at bounding box center [460, 254] width 326 height 13
type textarea "said ""
click at [640, 256] on pre "I don't deserve this, said "handsome you look perfect tonight" at bounding box center [561, 255] width 535 height 16
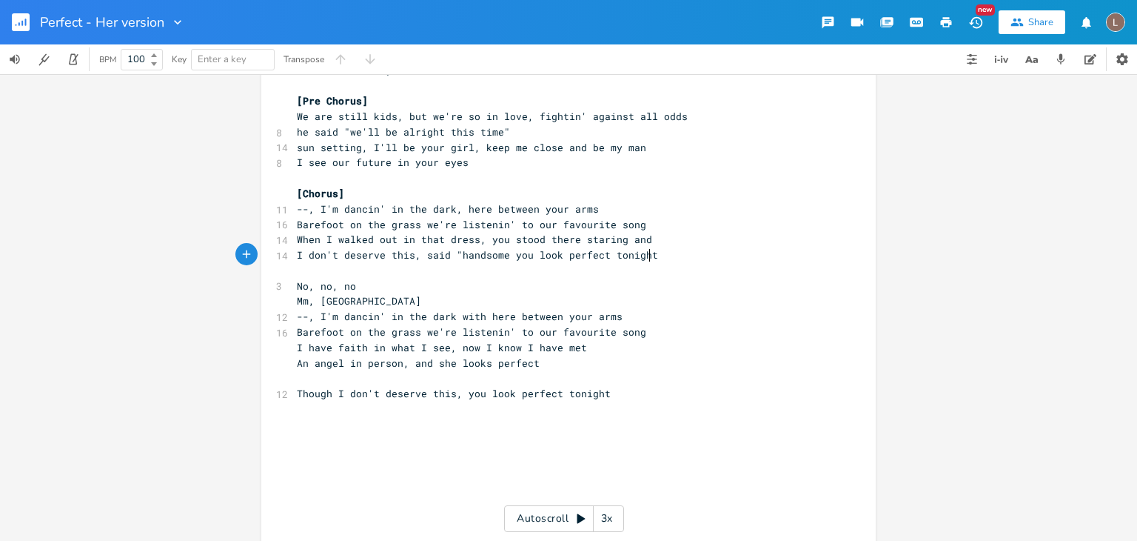
type textarea """
click at [403, 253] on span "I don't deserve this, said "handsome you look perfect tonight"" at bounding box center [480, 254] width 367 height 13
type textarea "you"
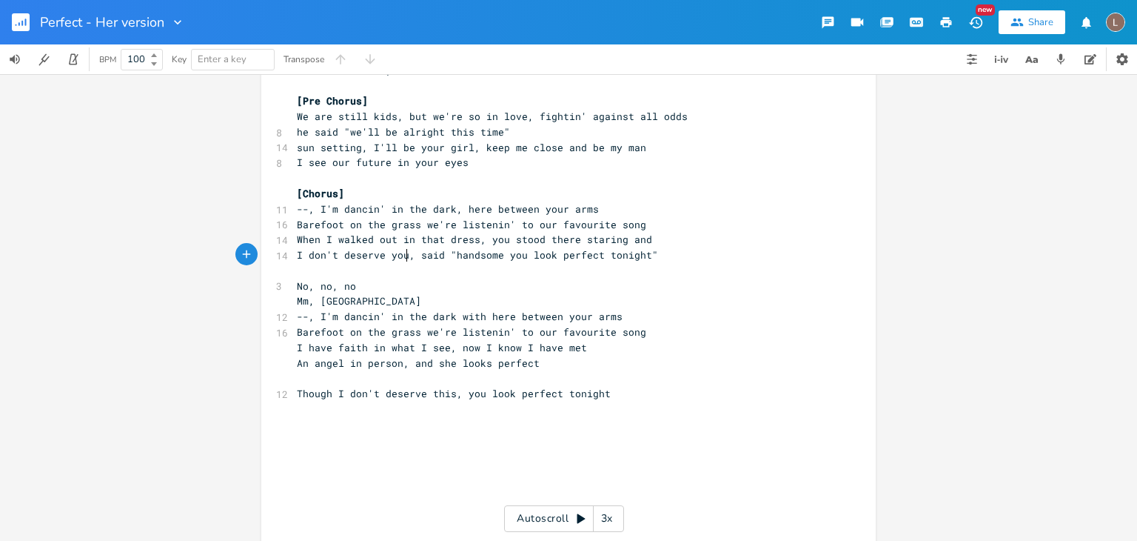
click at [384, 293] on pre "Mm, [GEOGRAPHIC_DATA]" at bounding box center [561, 301] width 535 height 16
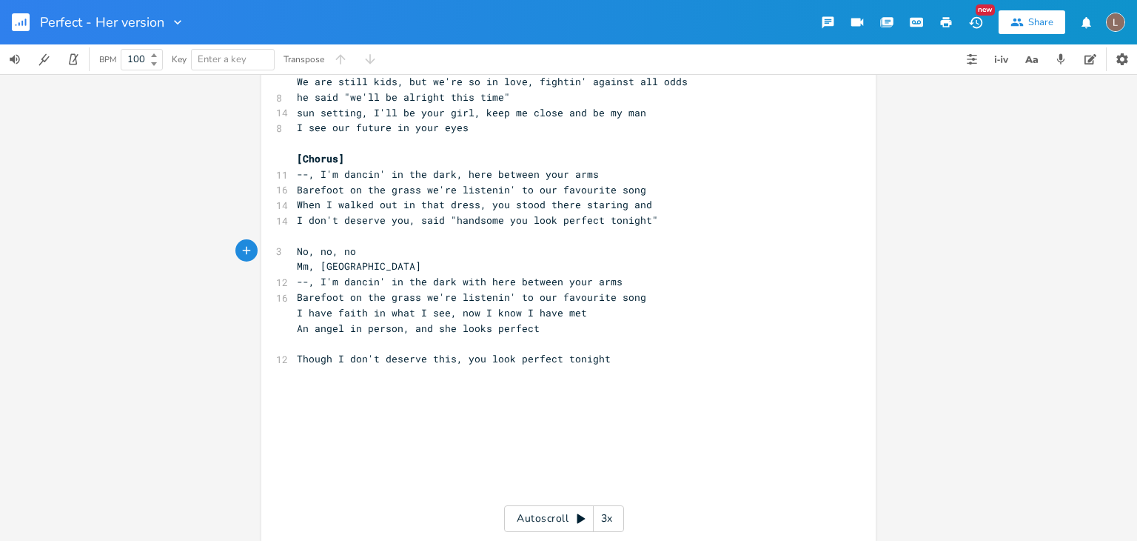
scroll to position [424, 0]
click at [332, 264] on pre "Mm, [GEOGRAPHIC_DATA]" at bounding box center [561, 263] width 535 height 16
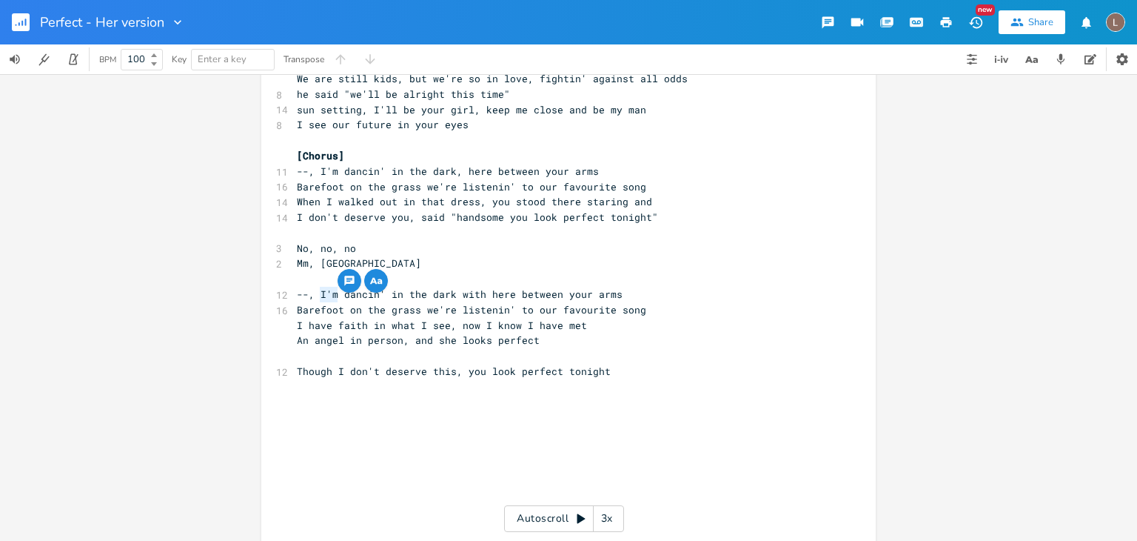
drag, startPoint x: 327, startPoint y: 294, endPoint x: 310, endPoint y: 292, distance: 17.1
click at [310, 292] on span "--, I'm dancin' in the dark with here between your arms" at bounding box center [460, 293] width 326 height 13
type textarea "Nwo,"
type textarea "ow, we're"
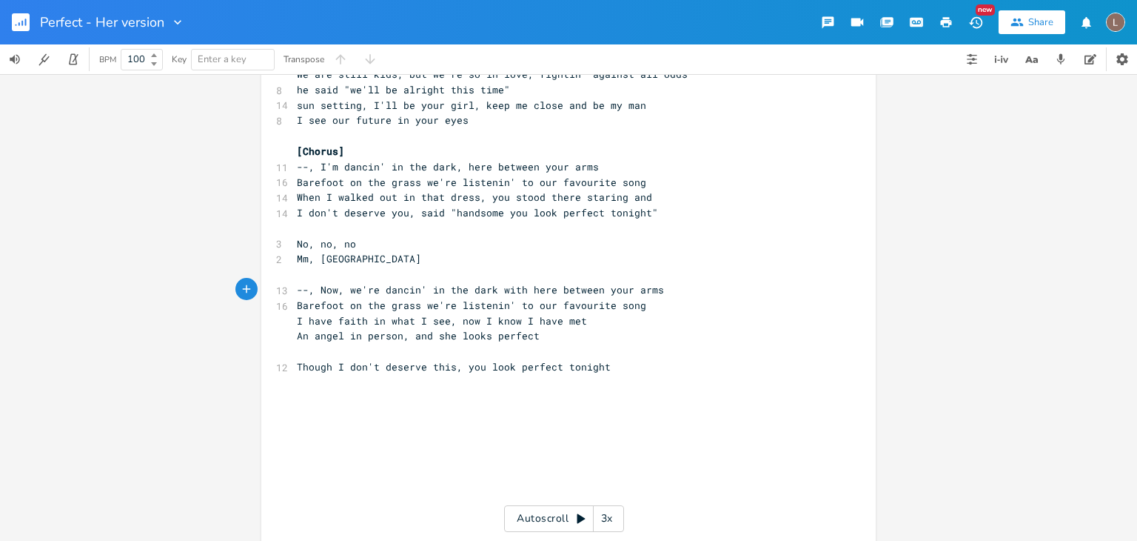
scroll to position [445, 0]
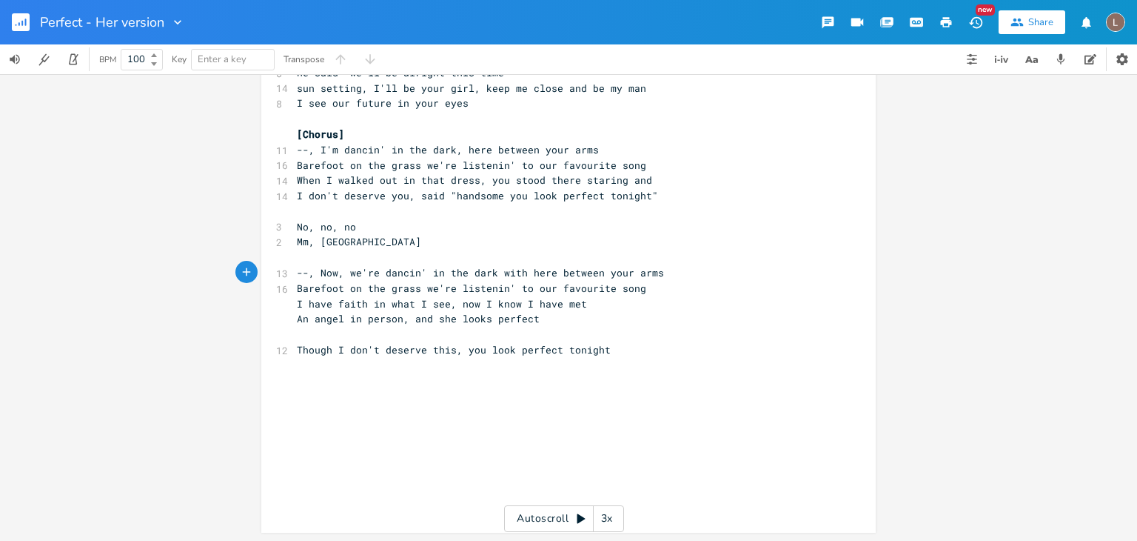
click at [310, 271] on span "--, Now, we're dancin' in the dark with here between your arms" at bounding box center [480, 272] width 367 height 13
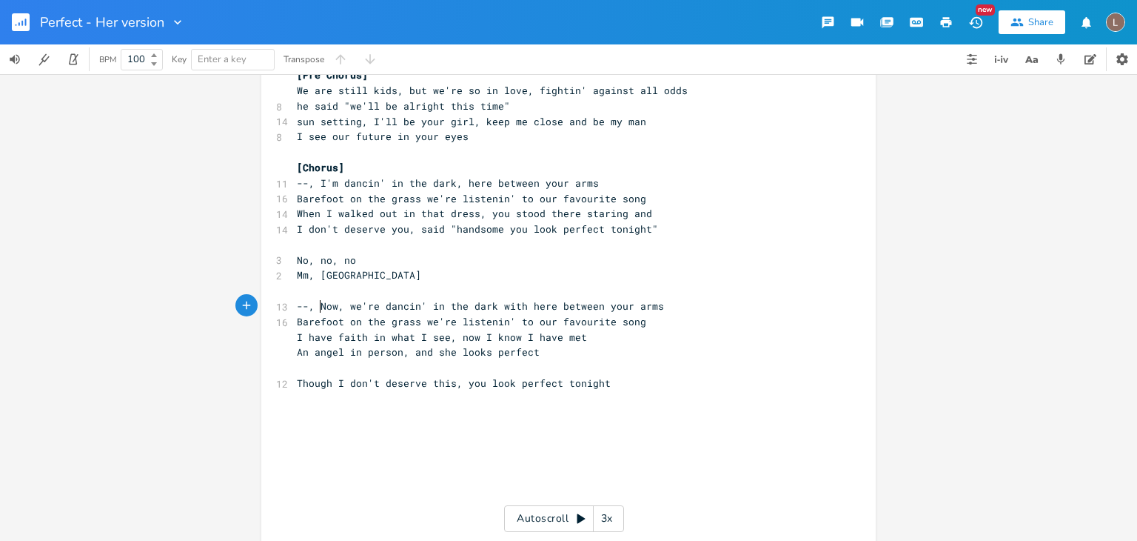
scroll to position [412, 0]
click at [298, 305] on span "--, Now, we're dancin' in the dark with here between your arms" at bounding box center [480, 304] width 367 height 13
type textarea "Oh baby"
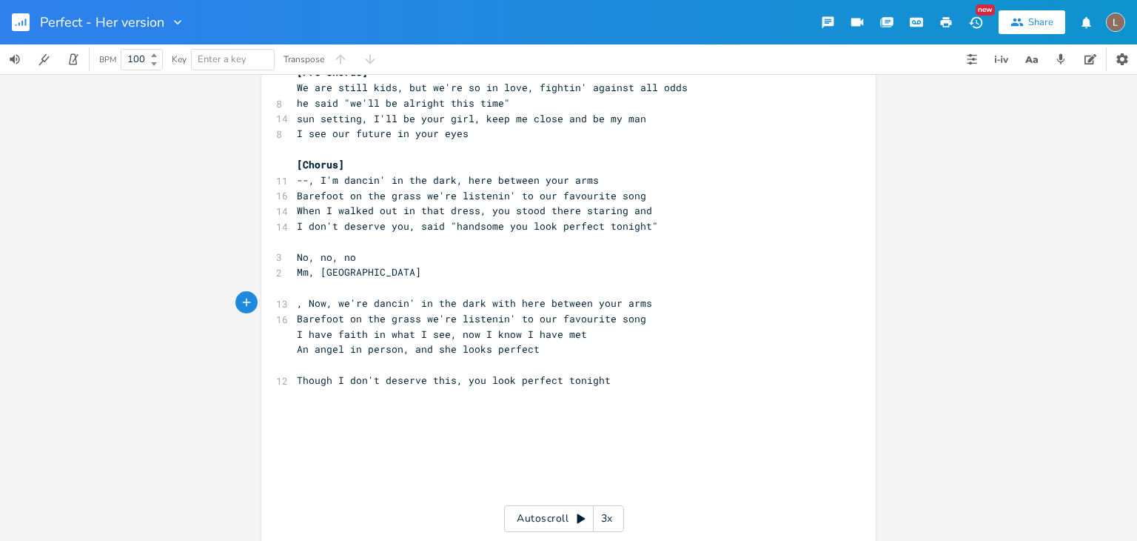
type textarea "b"
type textarea "oh baby"
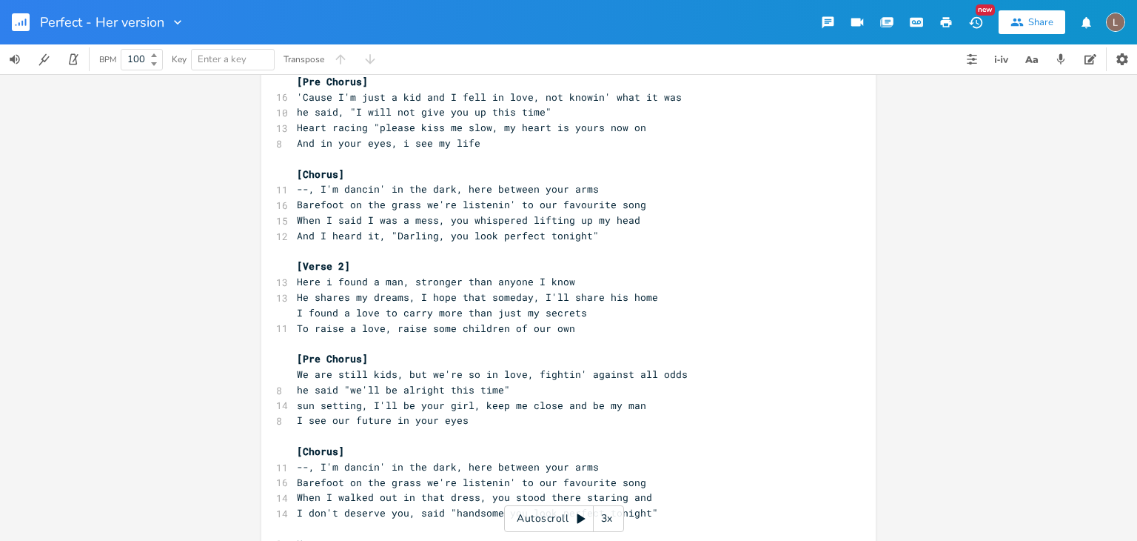
scroll to position [127, 0]
click at [301, 192] on span "--, I'm dancin' in the dark, here between your arms" at bounding box center [448, 189] width 302 height 13
type textarea "oh babhy"
type textarea "y"
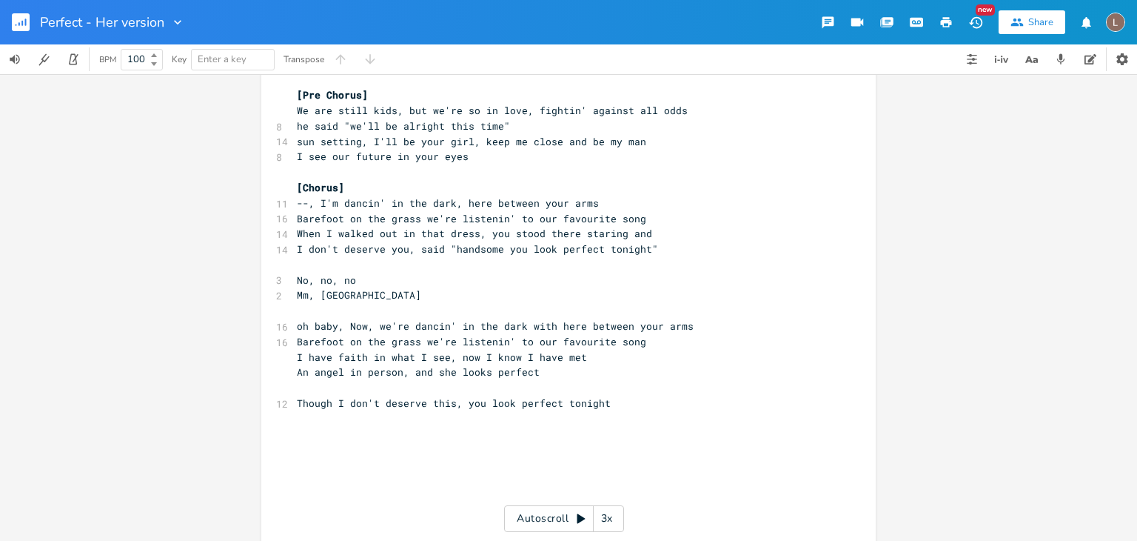
scroll to position [445, 0]
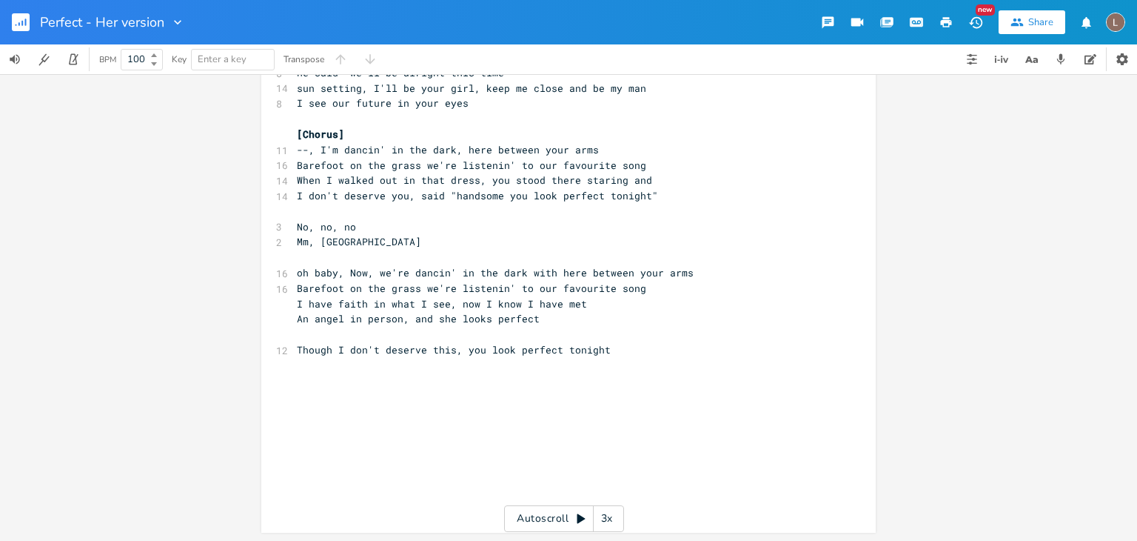
click at [300, 158] on span "Barefoot on the grass we're listenin' to our favourite song" at bounding box center [472, 164] width 350 height 13
type textarea "oh babhy"
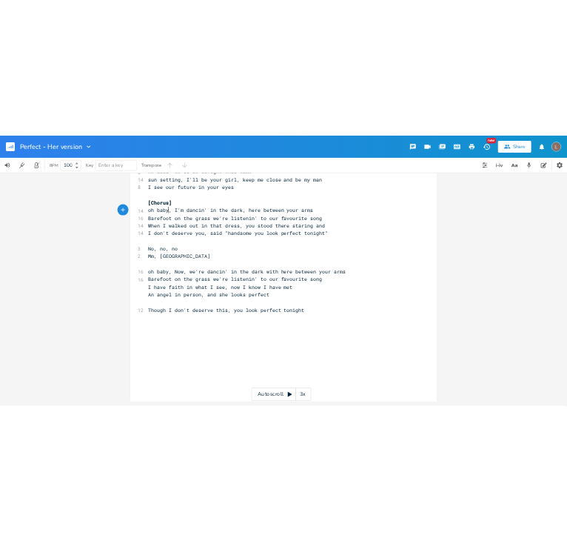
scroll to position [0, 5]
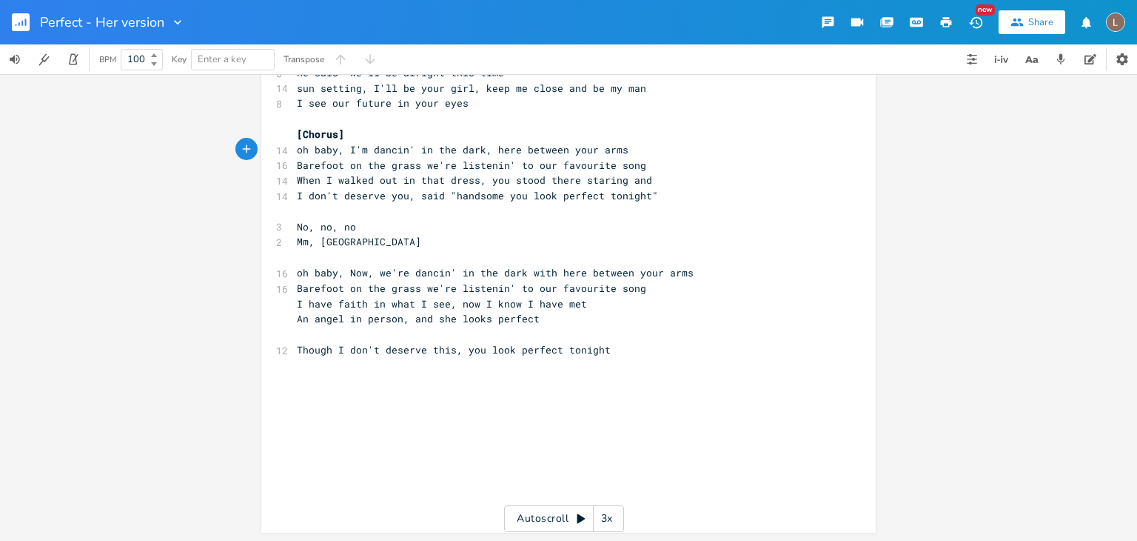
type textarea "y"
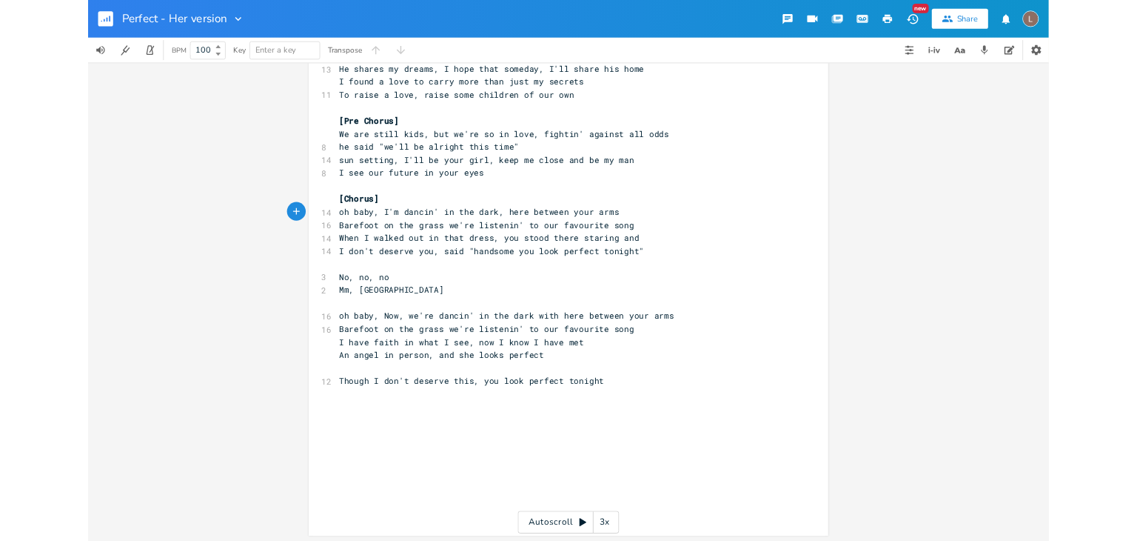
scroll to position [347, 0]
